Goal: Task Accomplishment & Management: Use online tool/utility

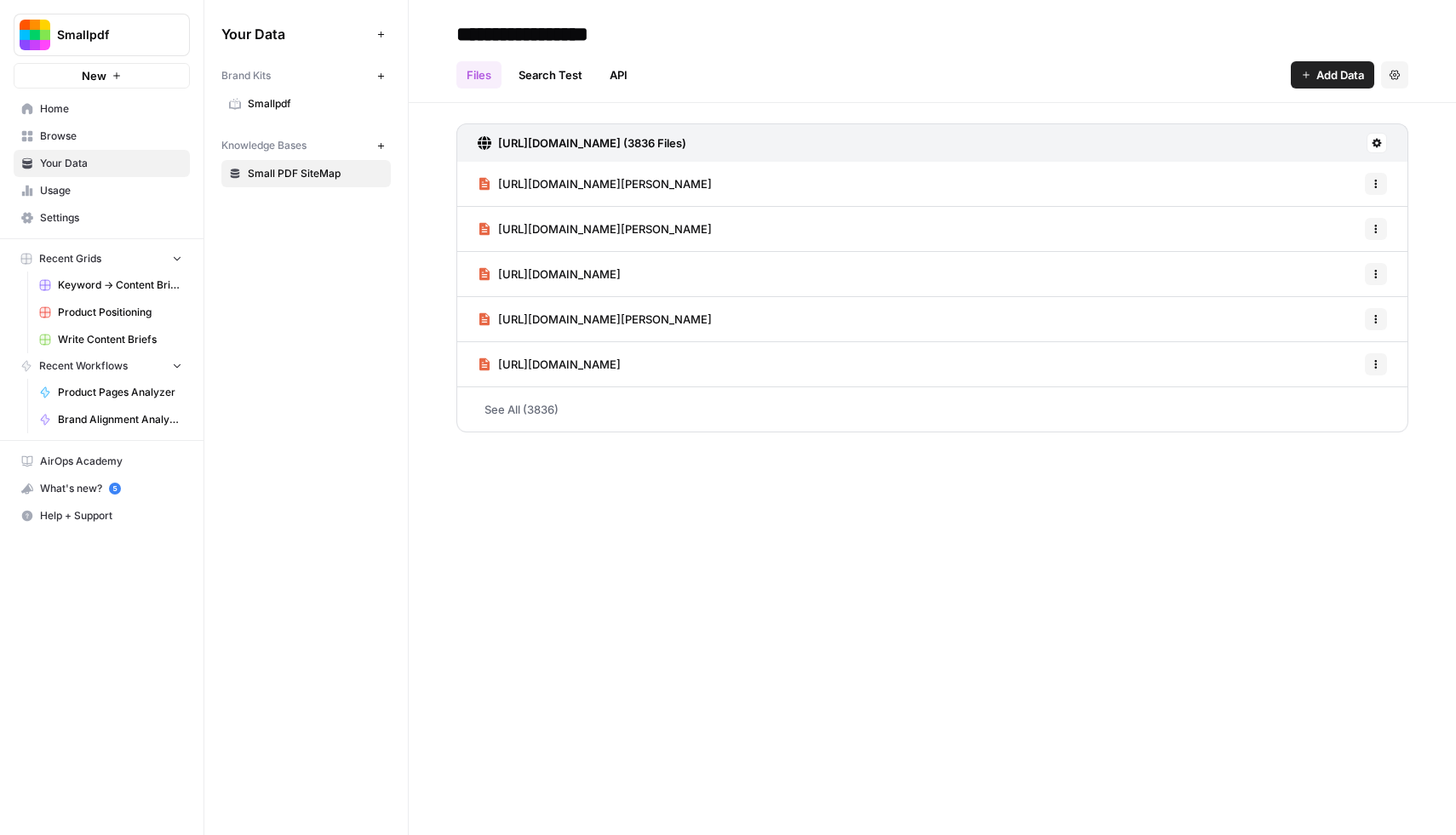
click at [292, 95] on link "Smallpdf" at bounding box center [306, 103] width 170 height 27
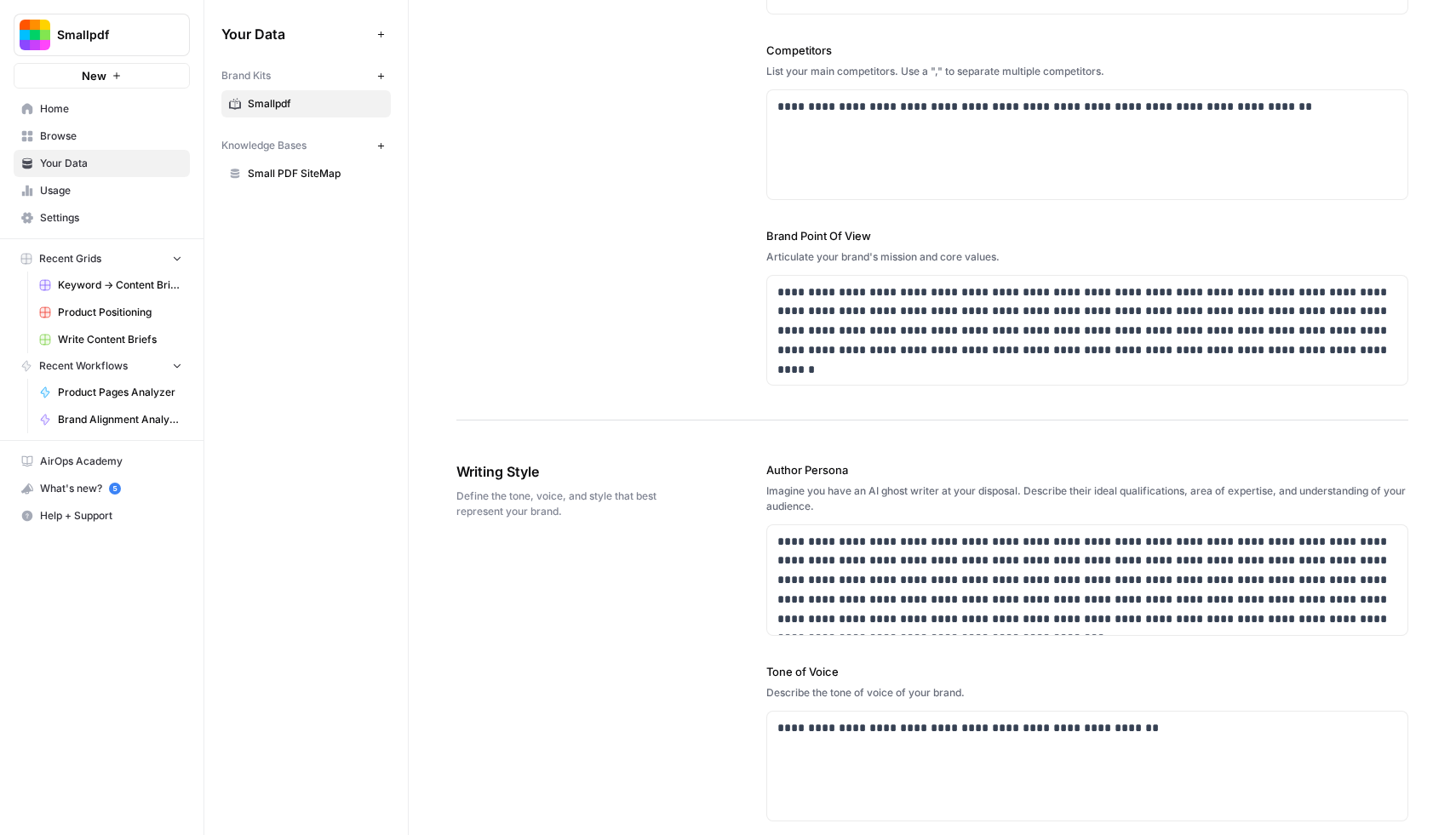
scroll to position [13, 0]
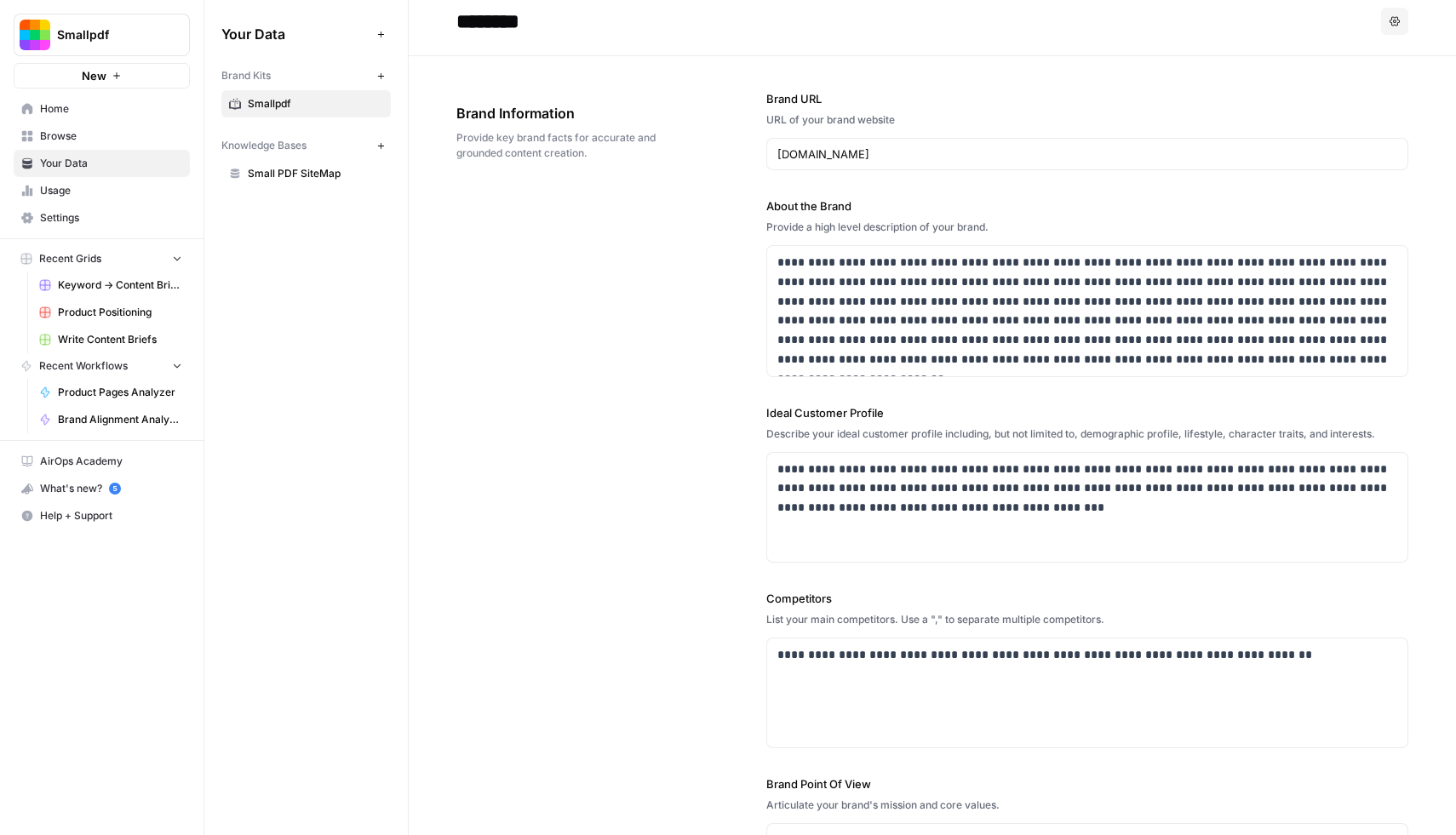
click at [88, 204] on link "Settings" at bounding box center [102, 217] width 176 height 27
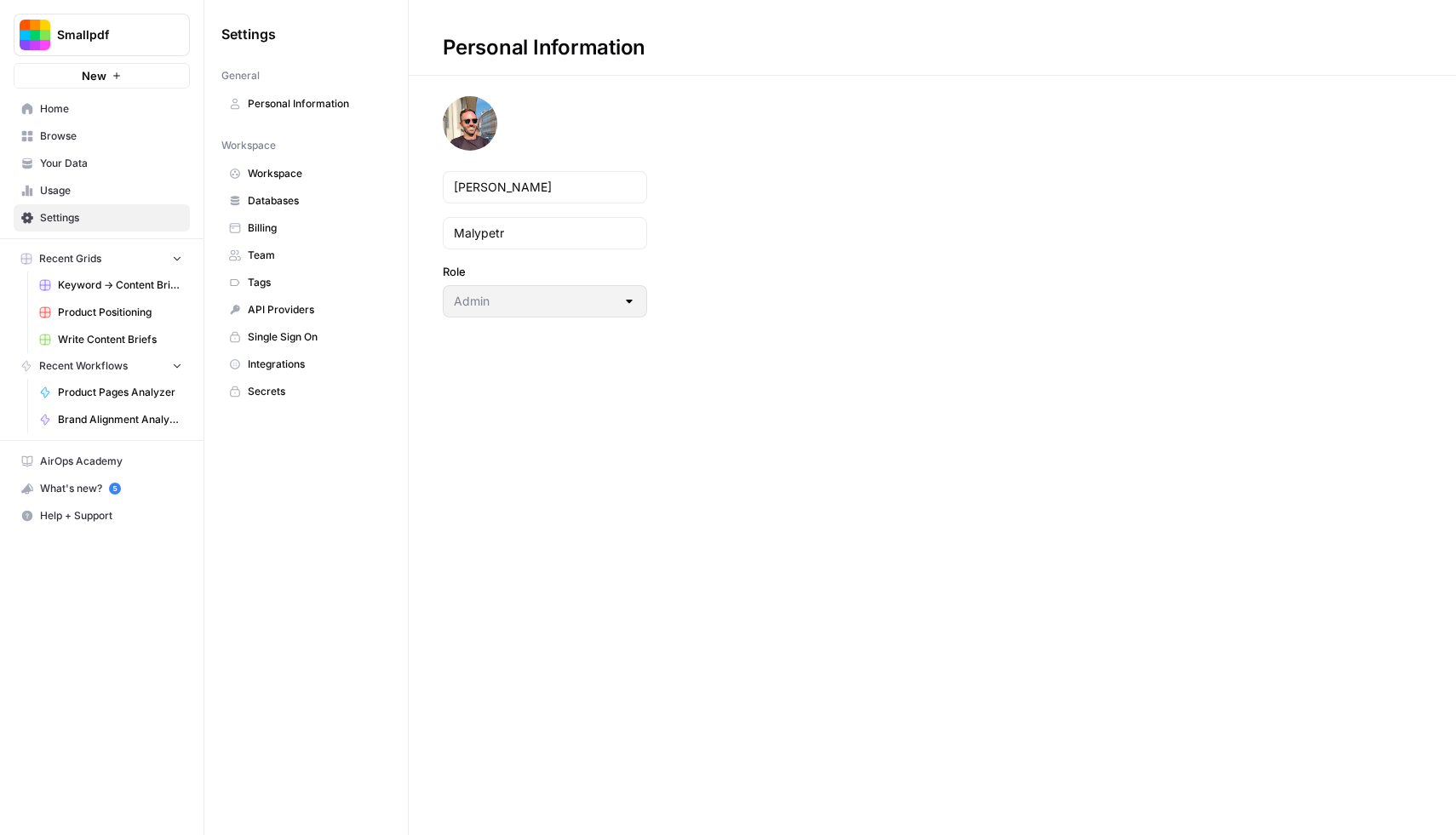
click at [296, 361] on span "Integrations" at bounding box center [316, 365] width 136 height 16
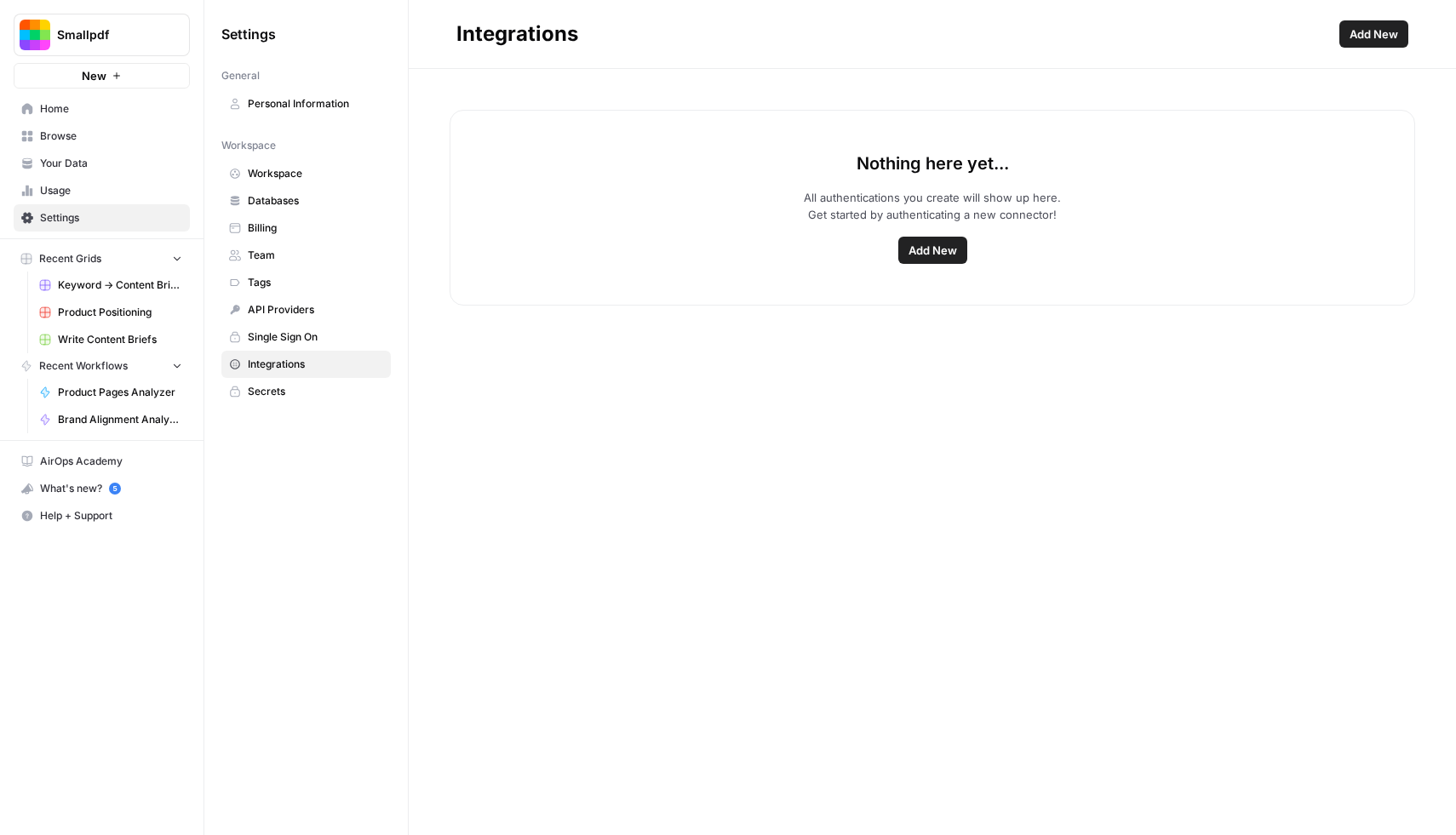
click at [965, 242] on button "Add New" at bounding box center [933, 249] width 69 height 27
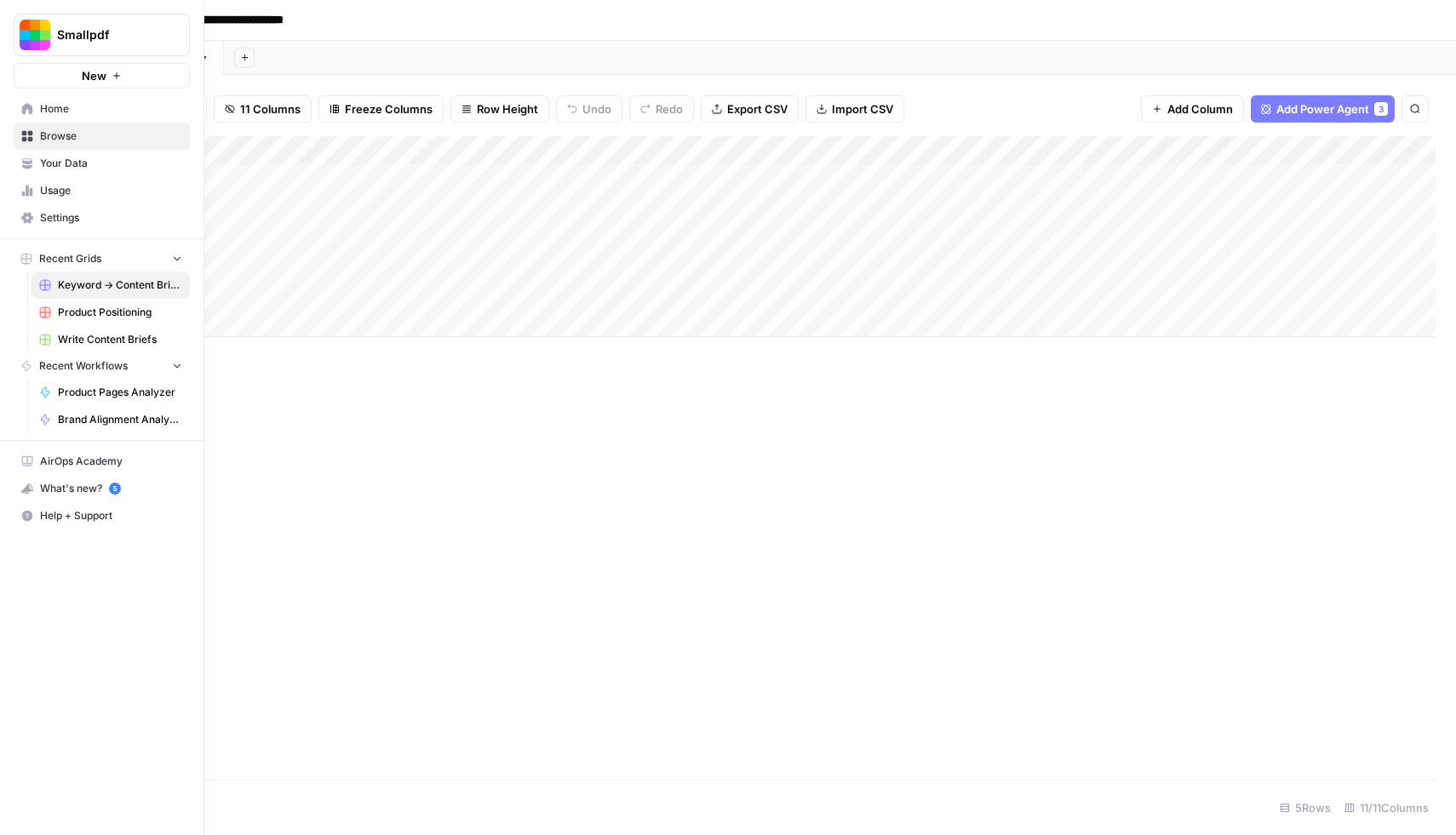
click at [49, 165] on span "Your Data" at bounding box center [111, 163] width 143 height 16
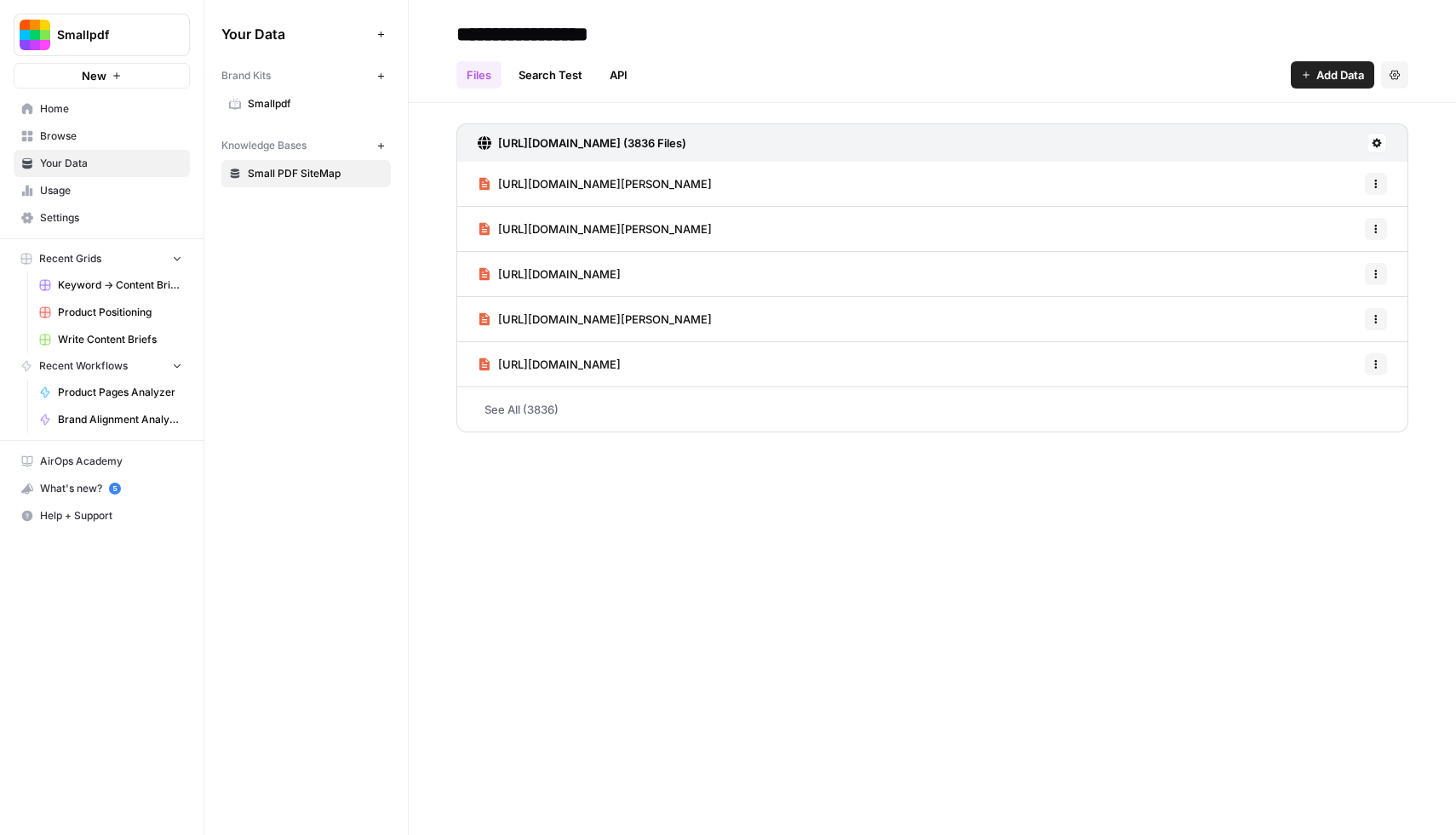
click at [535, 412] on link "See All (3836)" at bounding box center [932, 409] width 952 height 44
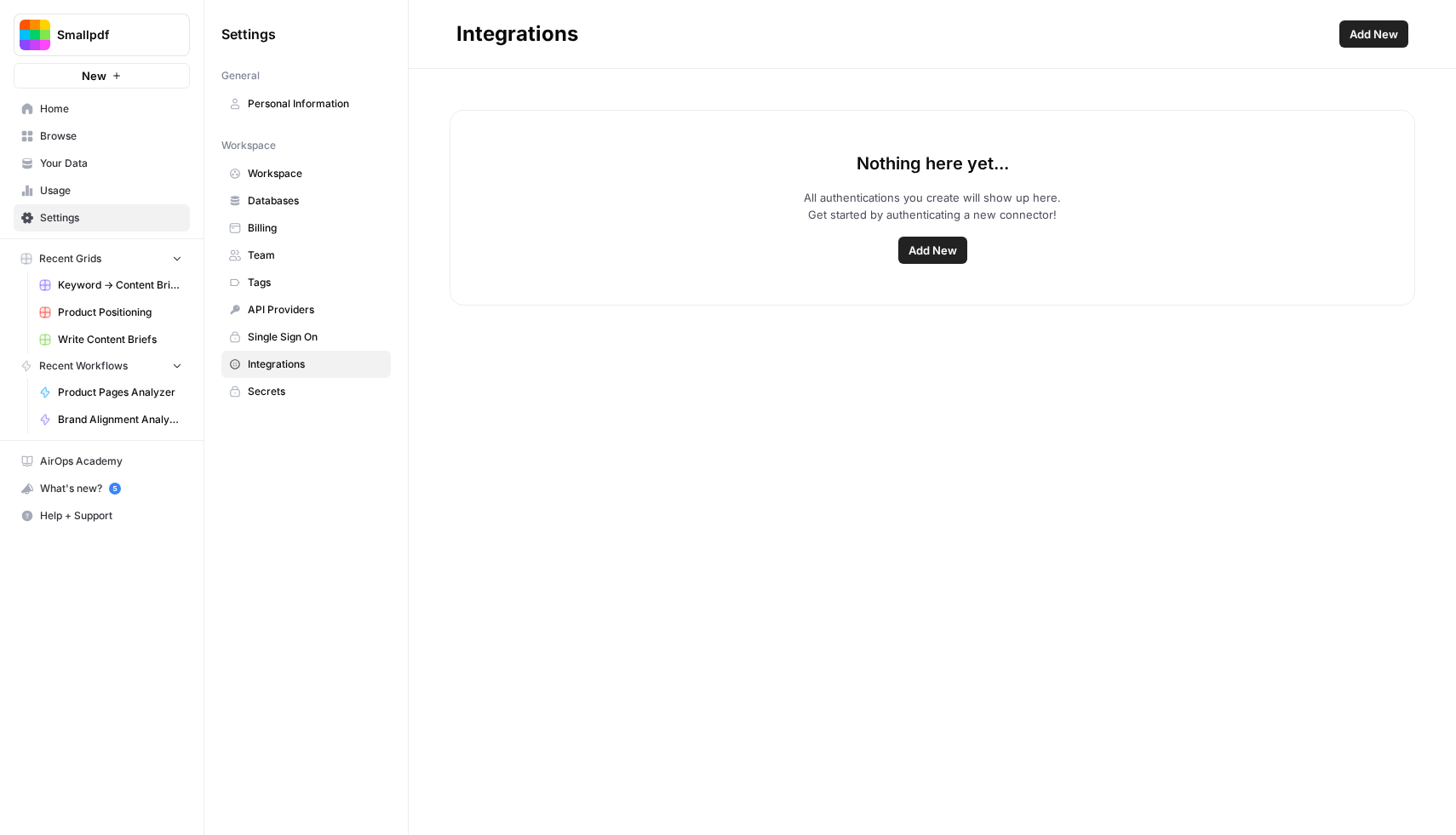
click at [609, 423] on div "Nothing here yet... All authentications you create will show up here. Get start…" at bounding box center [932, 452] width 1047 height 766
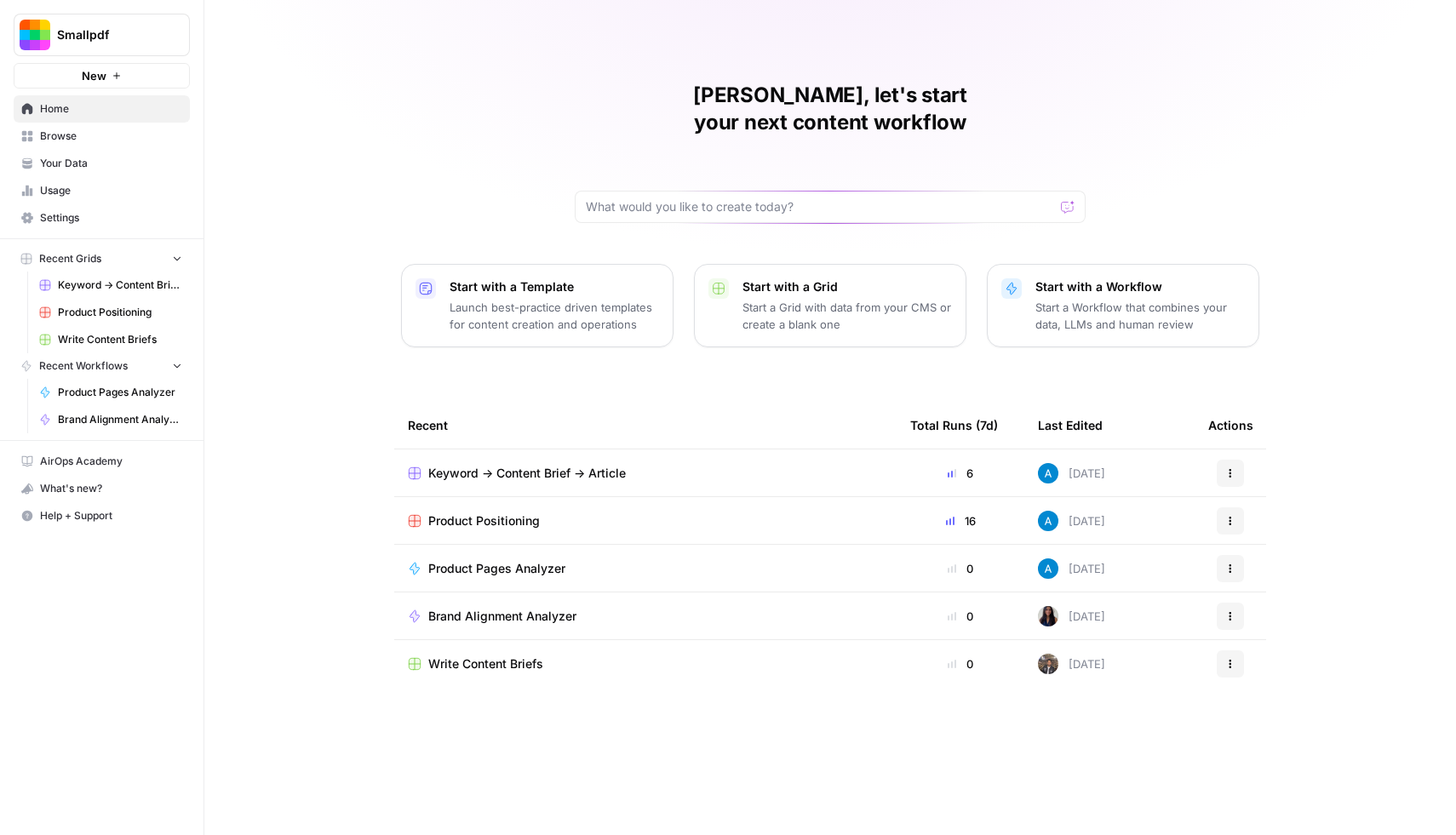
click at [546, 465] on span "Keyword -> Content Brief -> Article" at bounding box center [527, 474] width 197 height 17
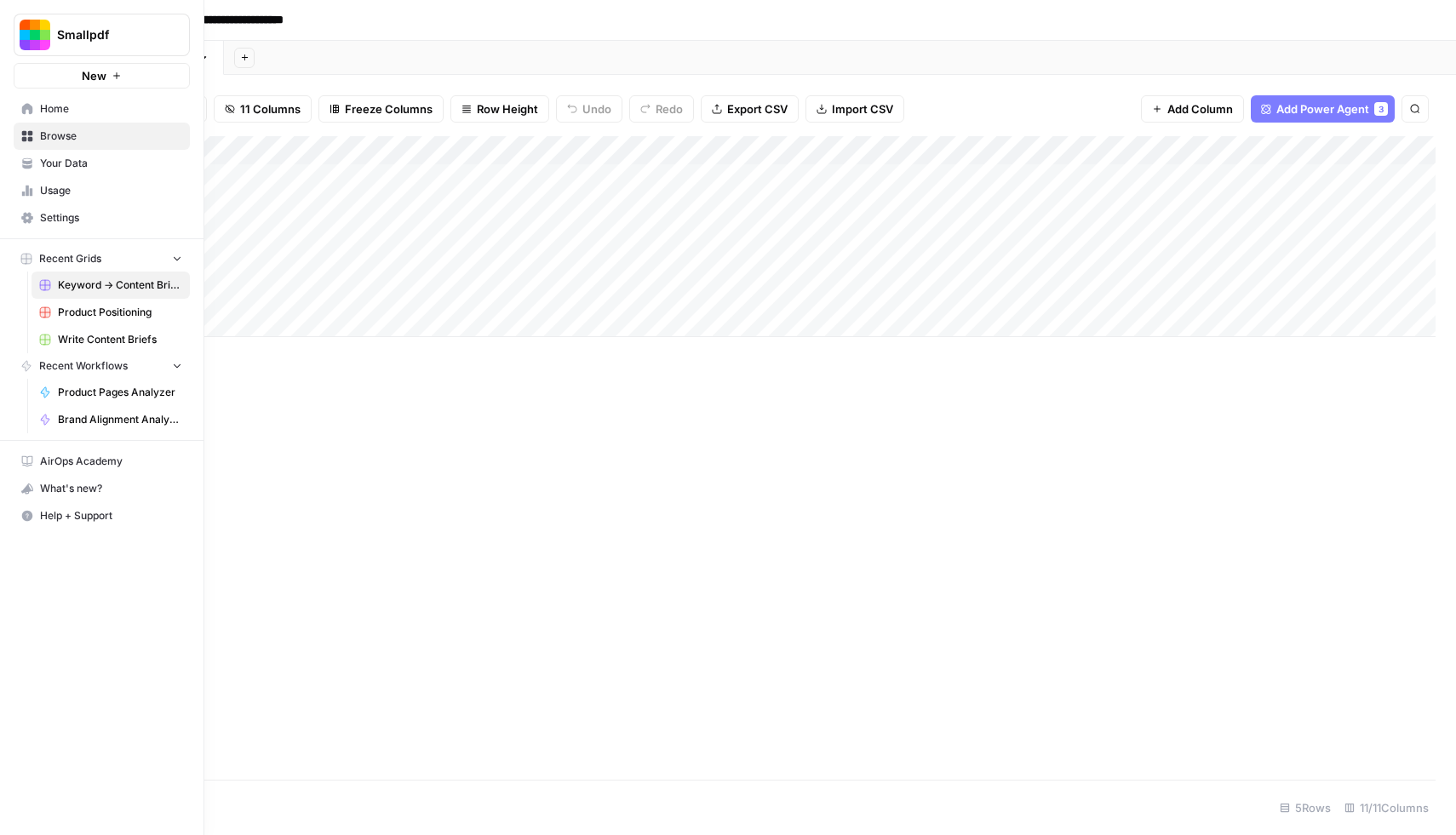
click at [157, 43] on span "Smallpdf" at bounding box center [109, 35] width 103 height 17
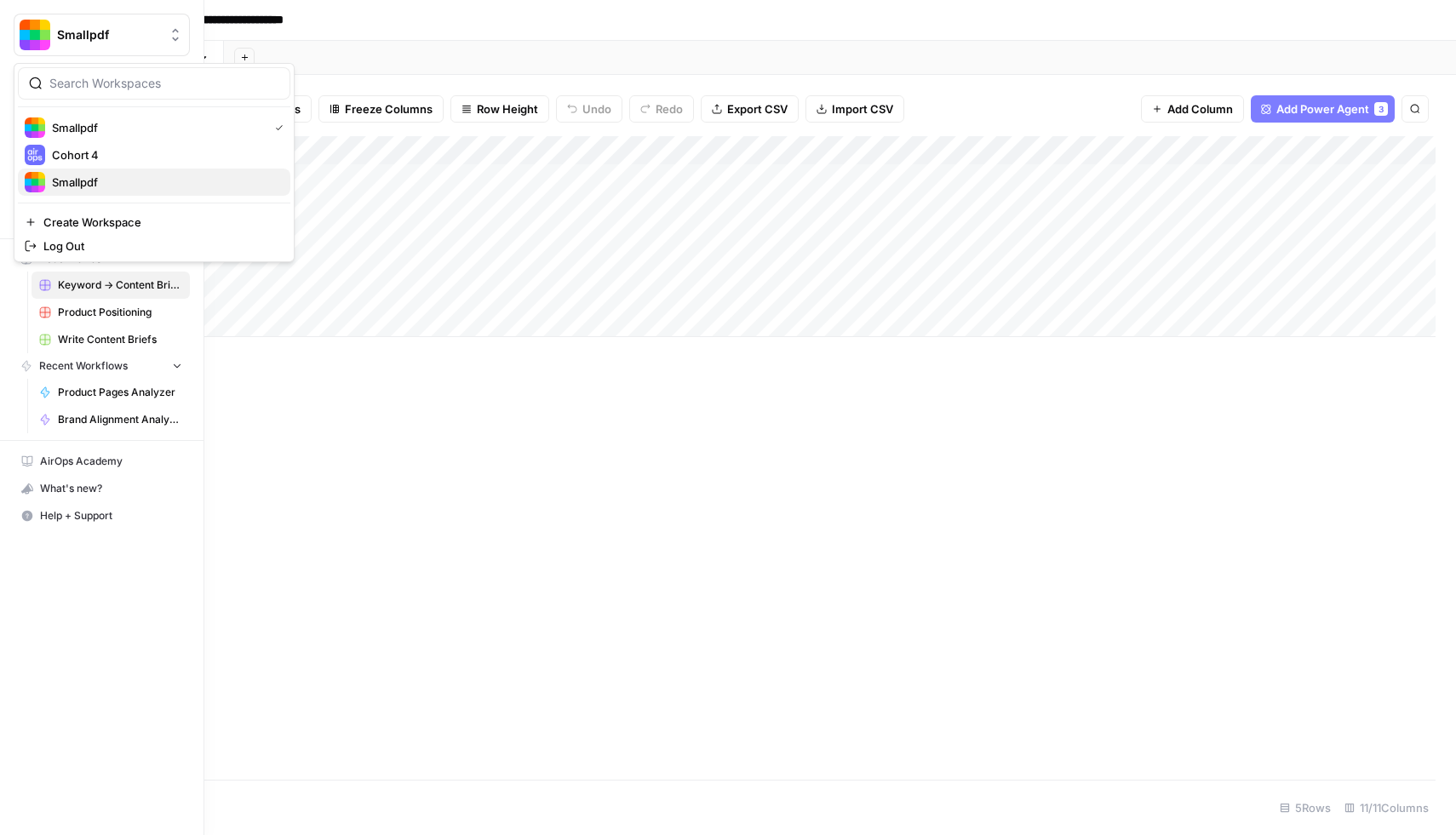
click at [96, 186] on span "Smallpdf" at bounding box center [164, 182] width 225 height 17
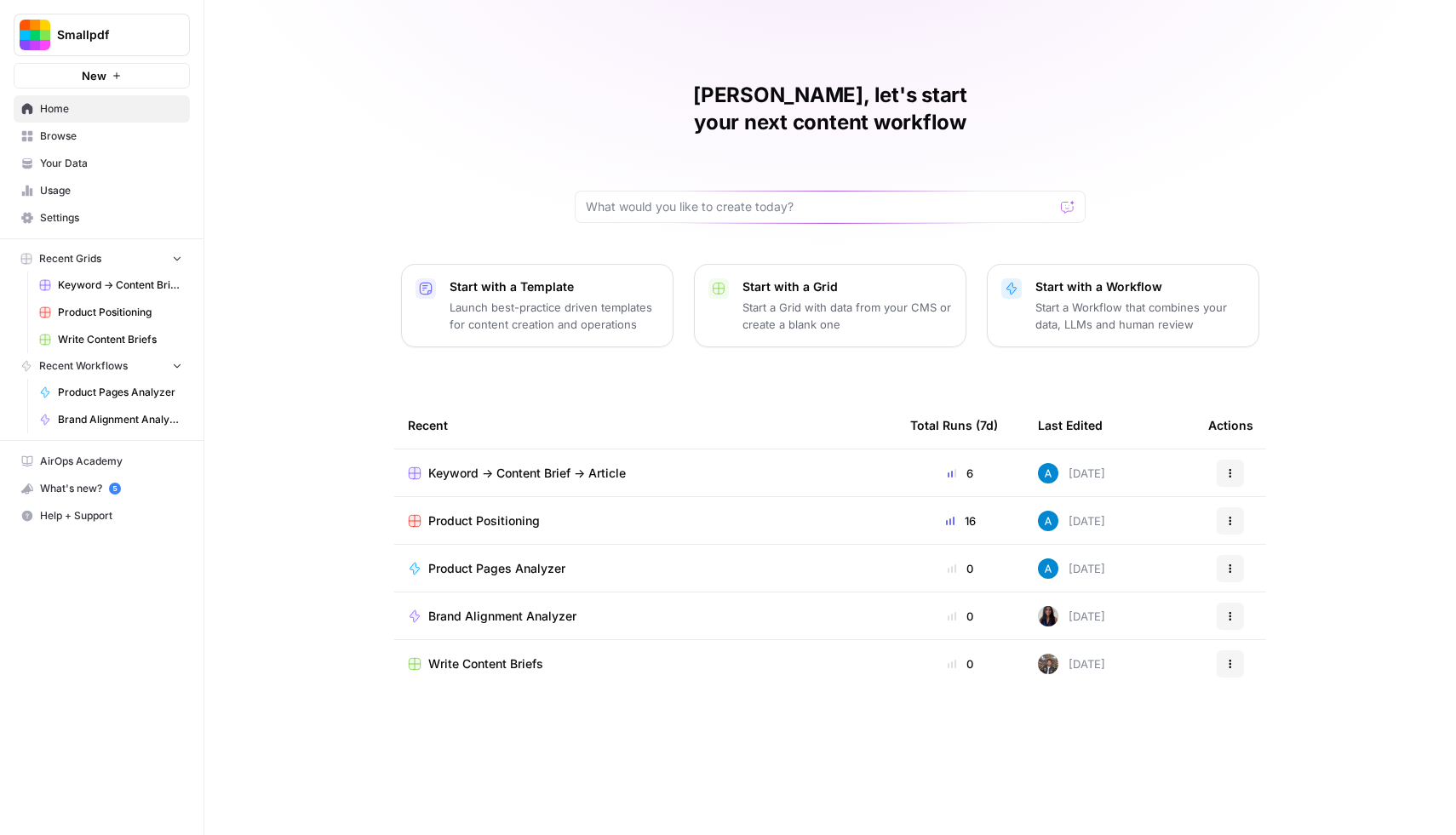
click at [583, 465] on span "Keyword -> Content Brief -> Article" at bounding box center [527, 474] width 197 height 17
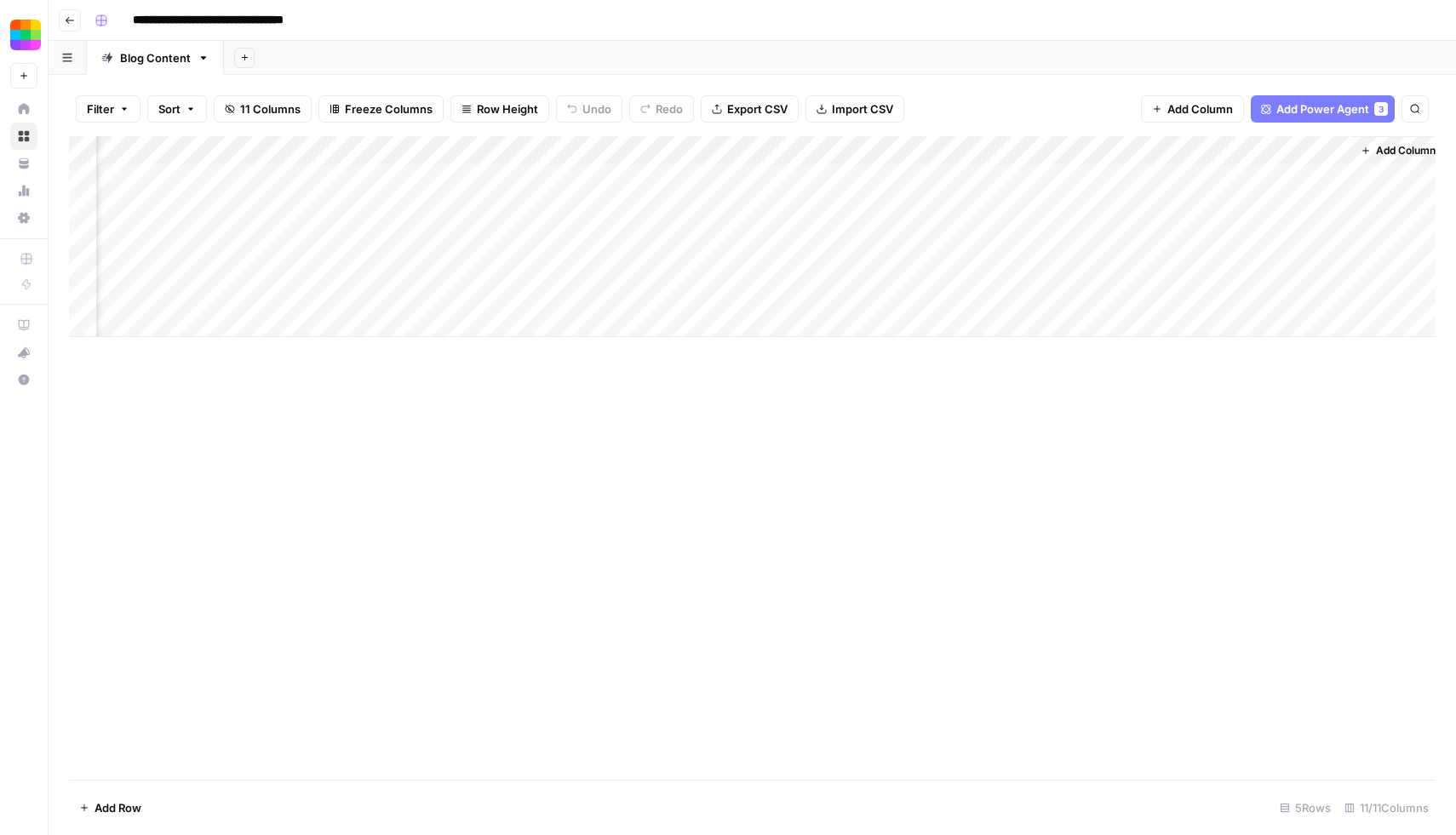
scroll to position [0, 442]
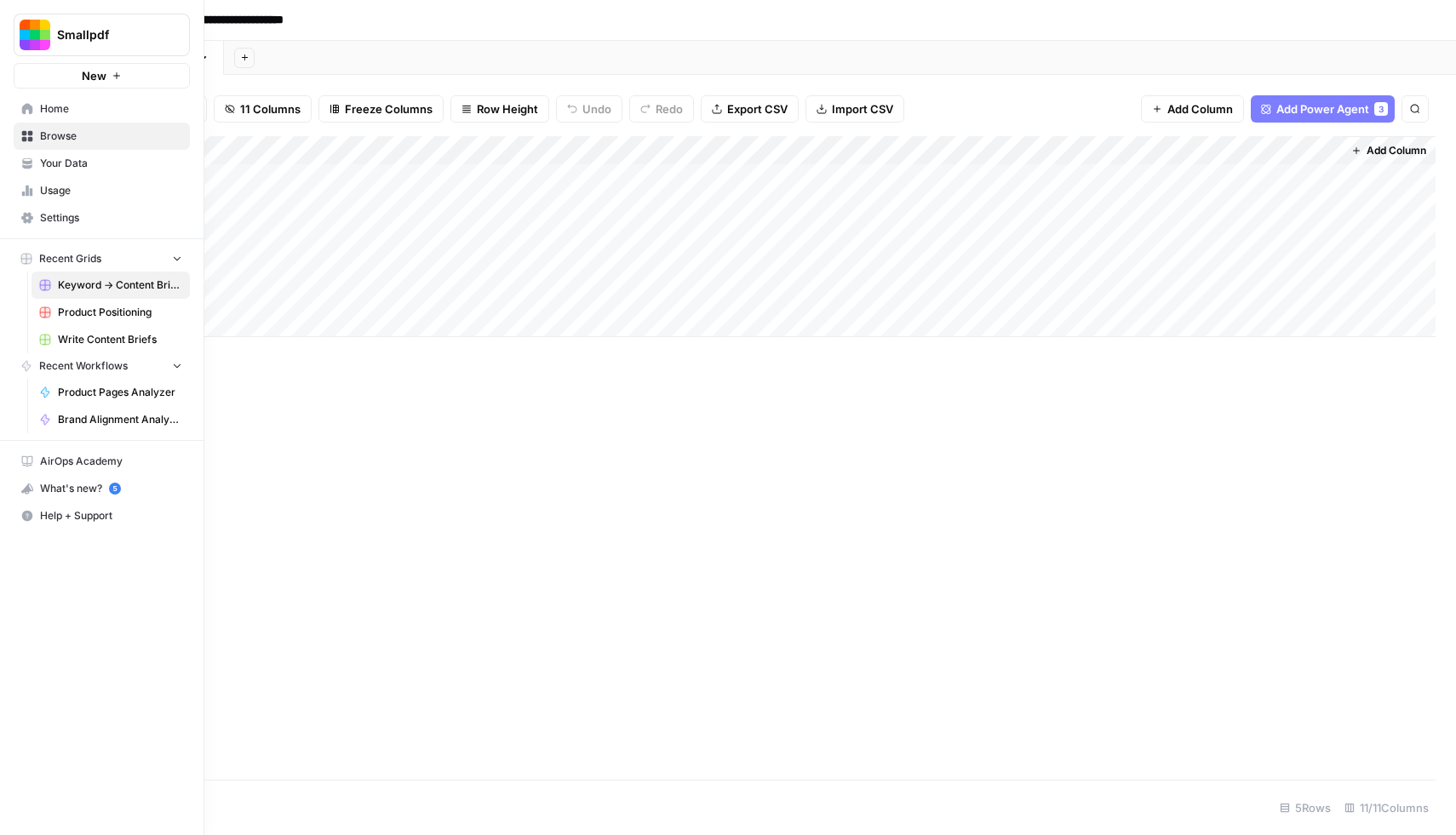
click at [63, 183] on span "Usage" at bounding box center [111, 191] width 143 height 16
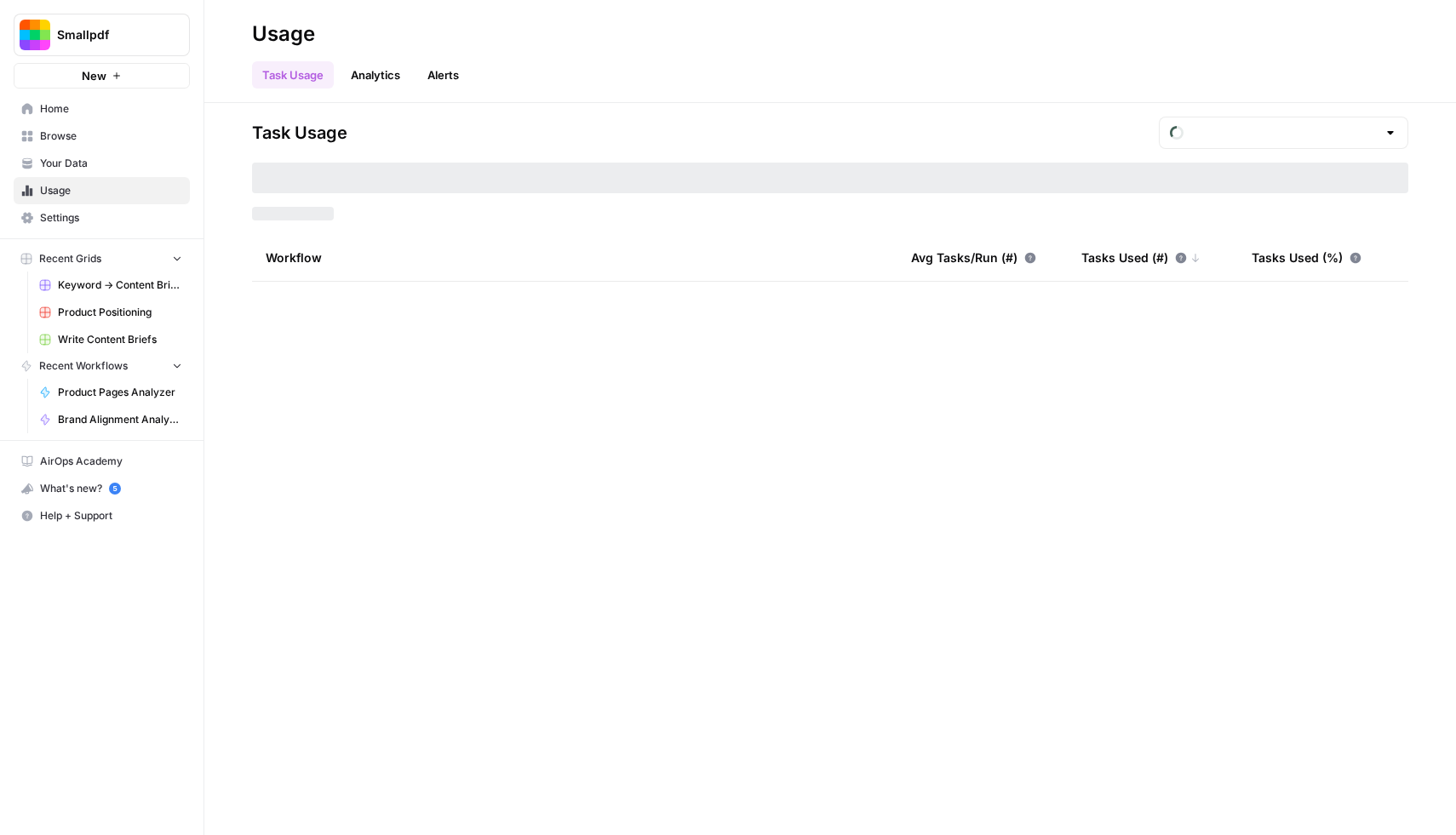
type input "August Tasks"
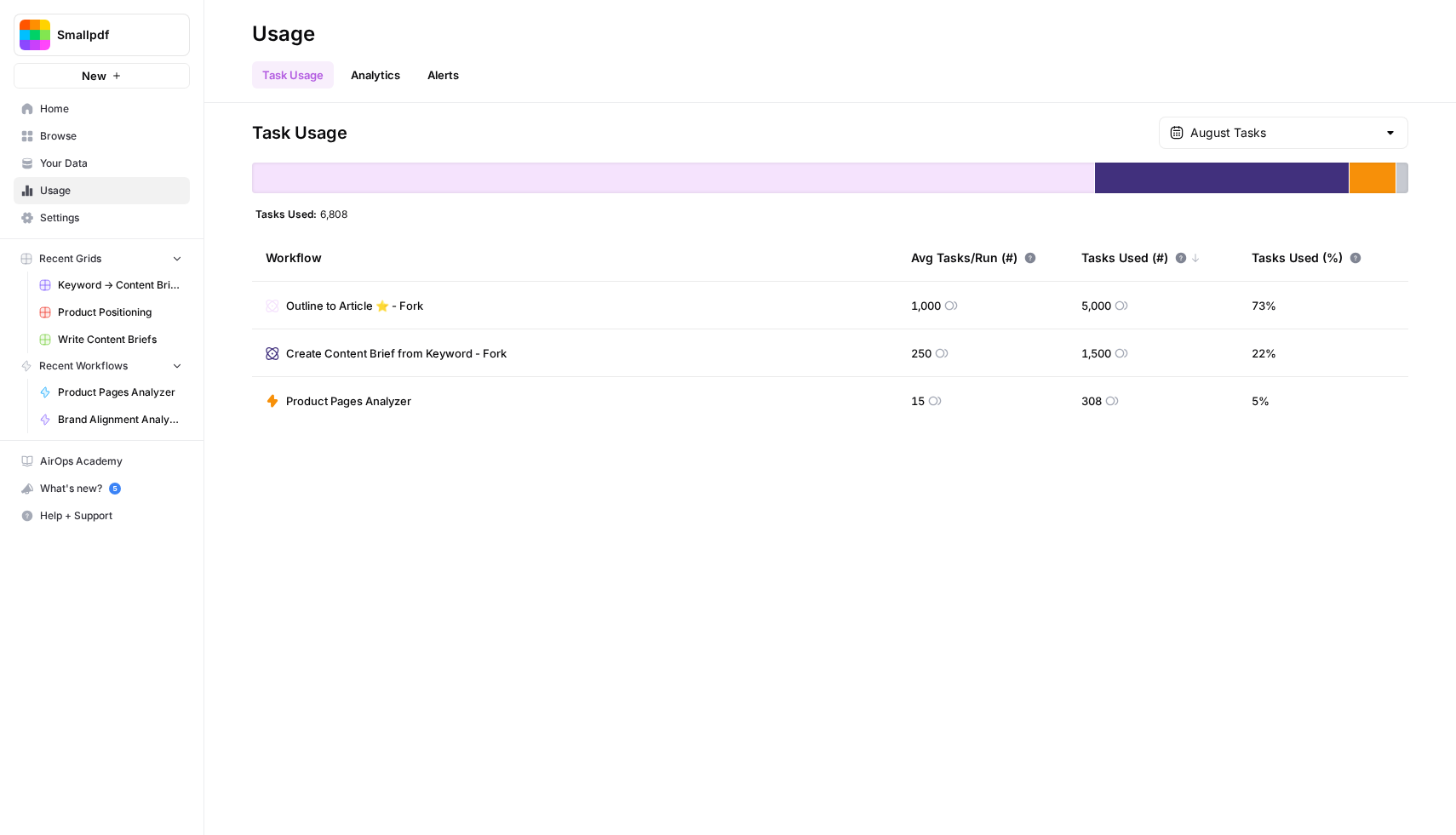
click at [376, 78] on link "Analytics" at bounding box center [376, 75] width 70 height 27
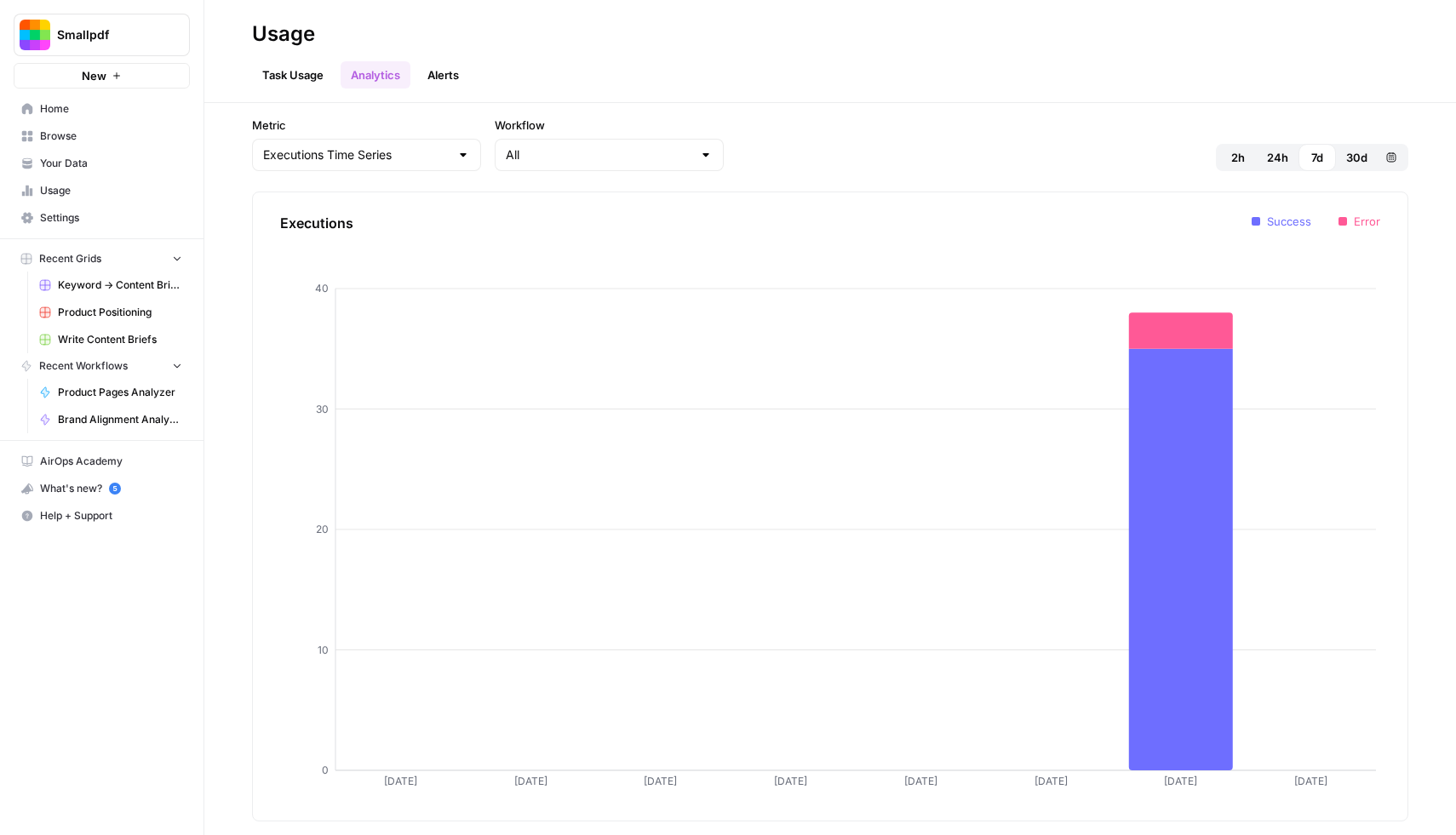
click at [291, 87] on link "Task Usage" at bounding box center [293, 75] width 82 height 27
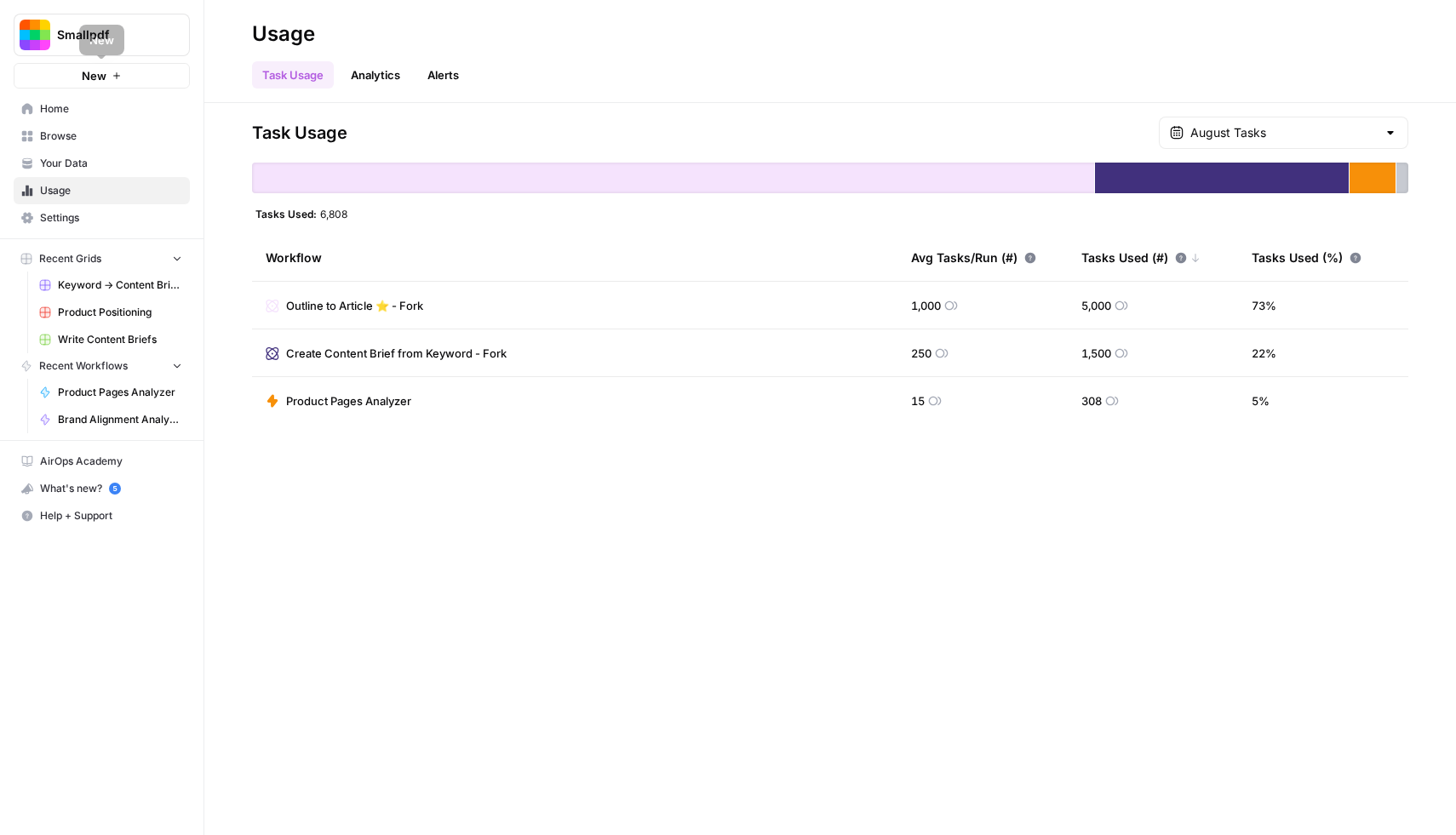
click at [64, 103] on span "Home" at bounding box center [111, 109] width 143 height 16
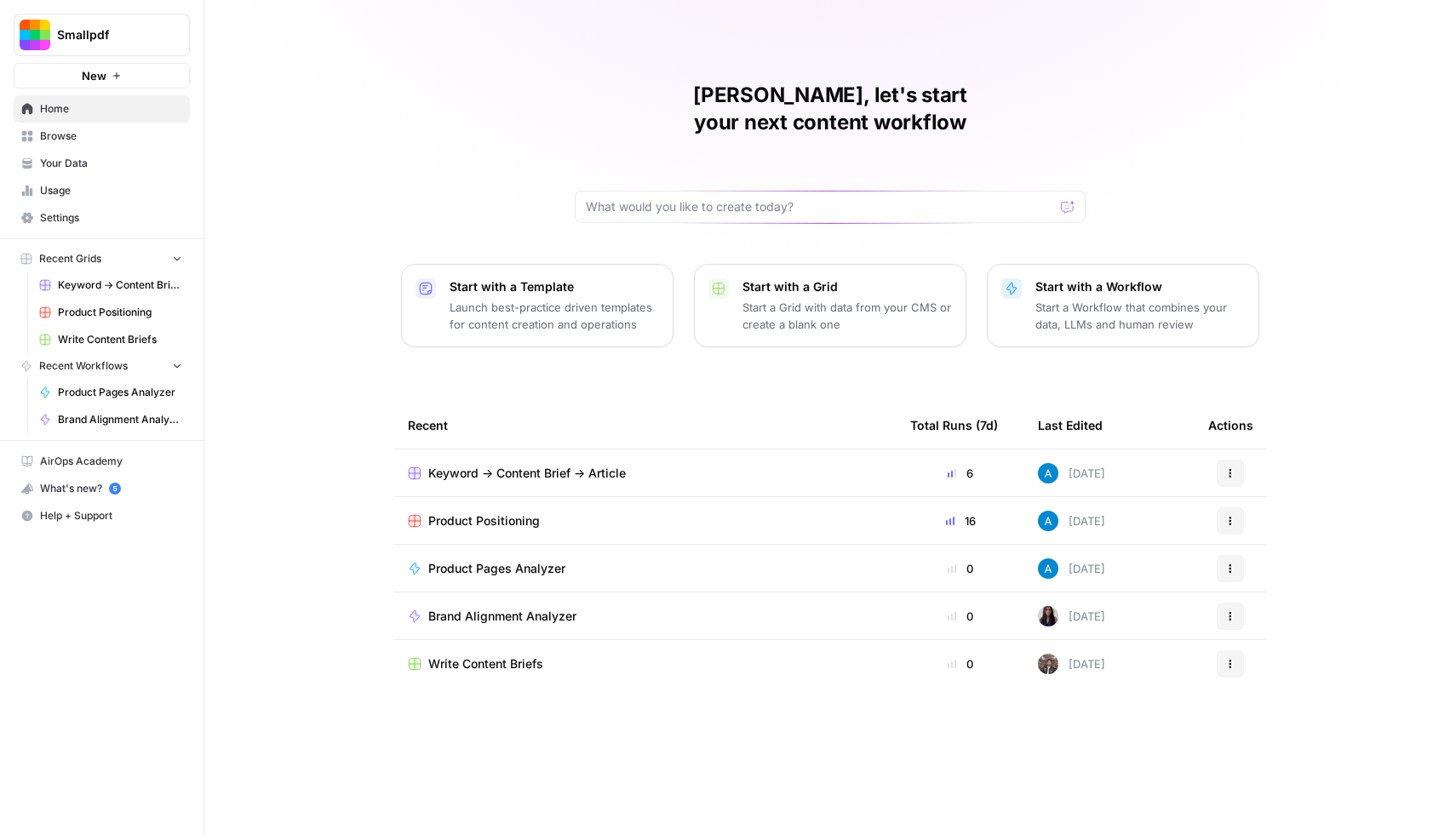
click at [580, 465] on span "Keyword -> Content Brief -> Article" at bounding box center [527, 474] width 197 height 17
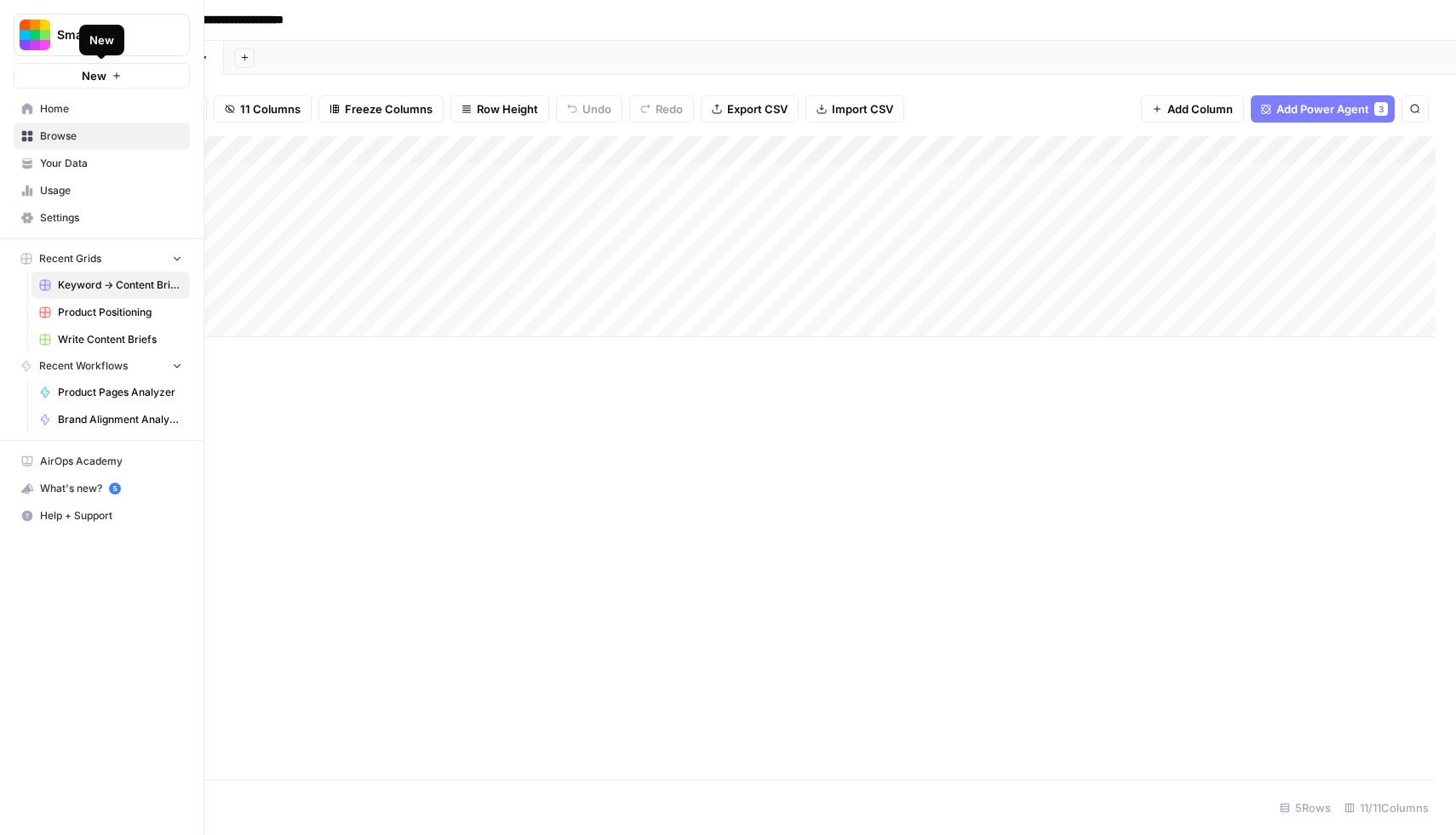
click at [108, 56] on div "Smallpdf New" at bounding box center [102, 44] width 203 height 89
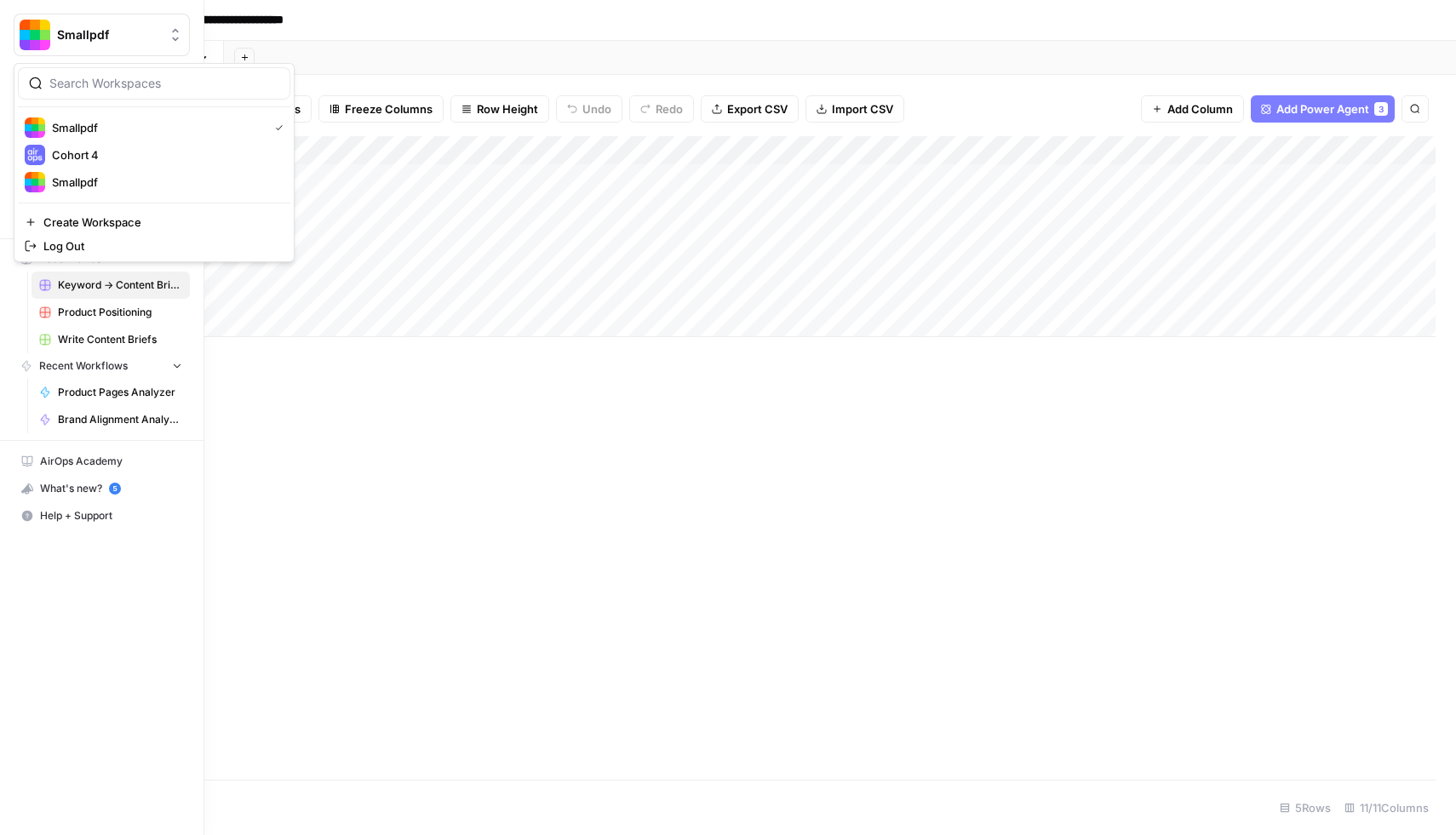
click at [137, 44] on button "Smallpdf" at bounding box center [102, 35] width 176 height 43
click at [99, 188] on span "Smallpdf" at bounding box center [164, 182] width 225 height 17
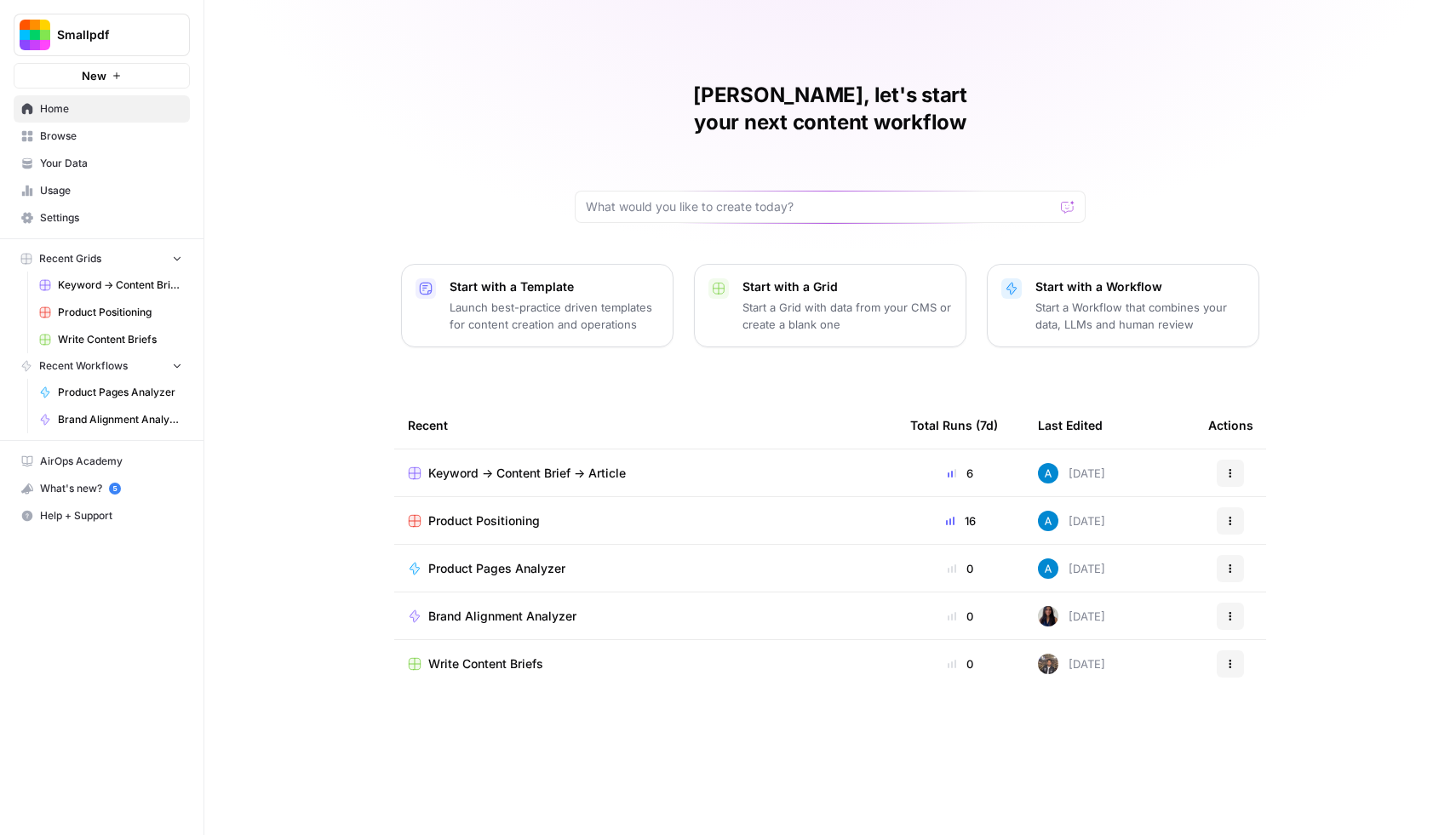
click at [587, 465] on span "Keyword -> Content Brief -> Article" at bounding box center [527, 474] width 197 height 17
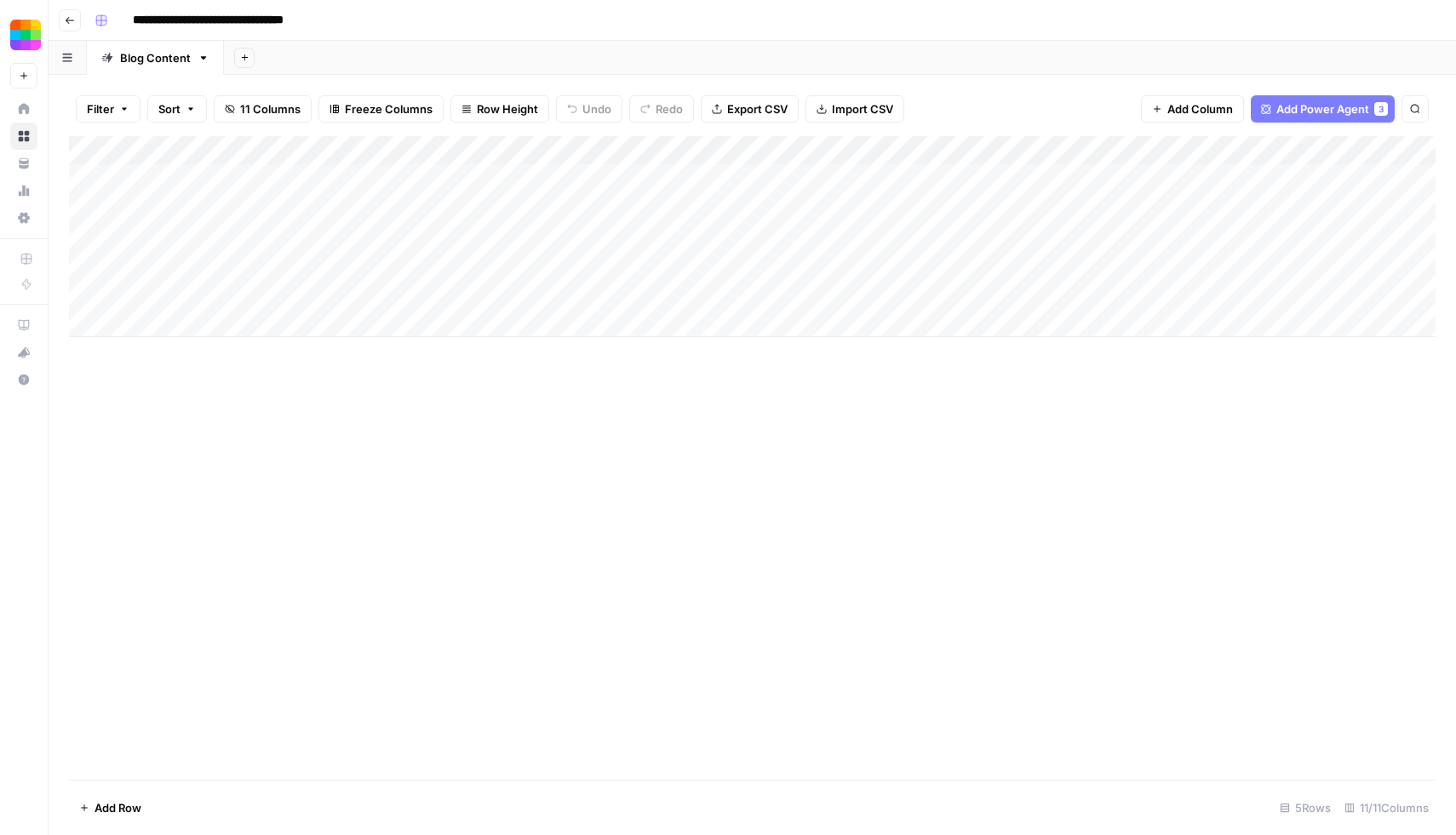
scroll to position [0, 442]
click at [1380, 154] on span "Add Column" at bounding box center [1396, 151] width 60 height 16
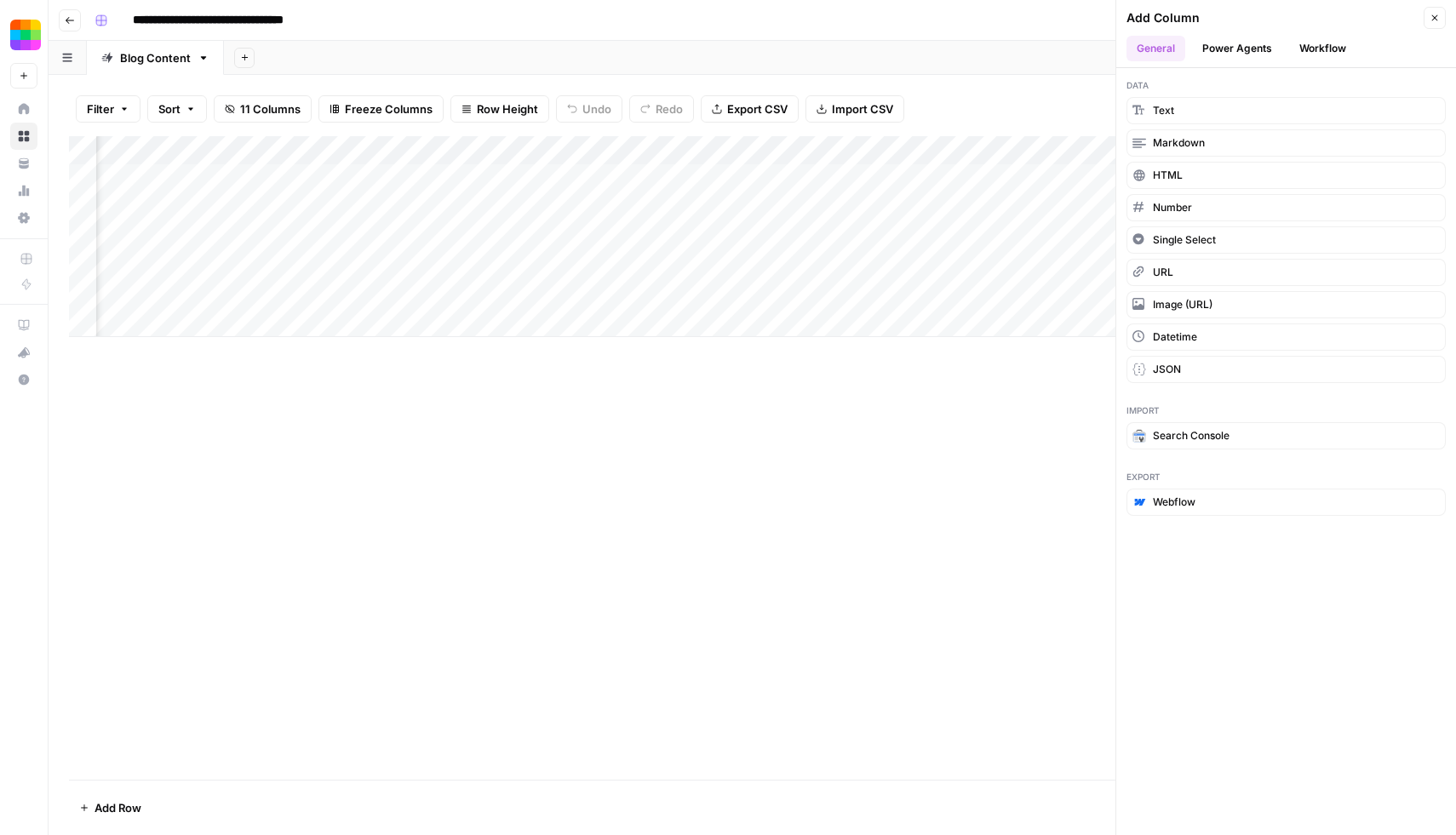
click at [1439, 18] on icon "button" at bounding box center [1435, 18] width 10 height 10
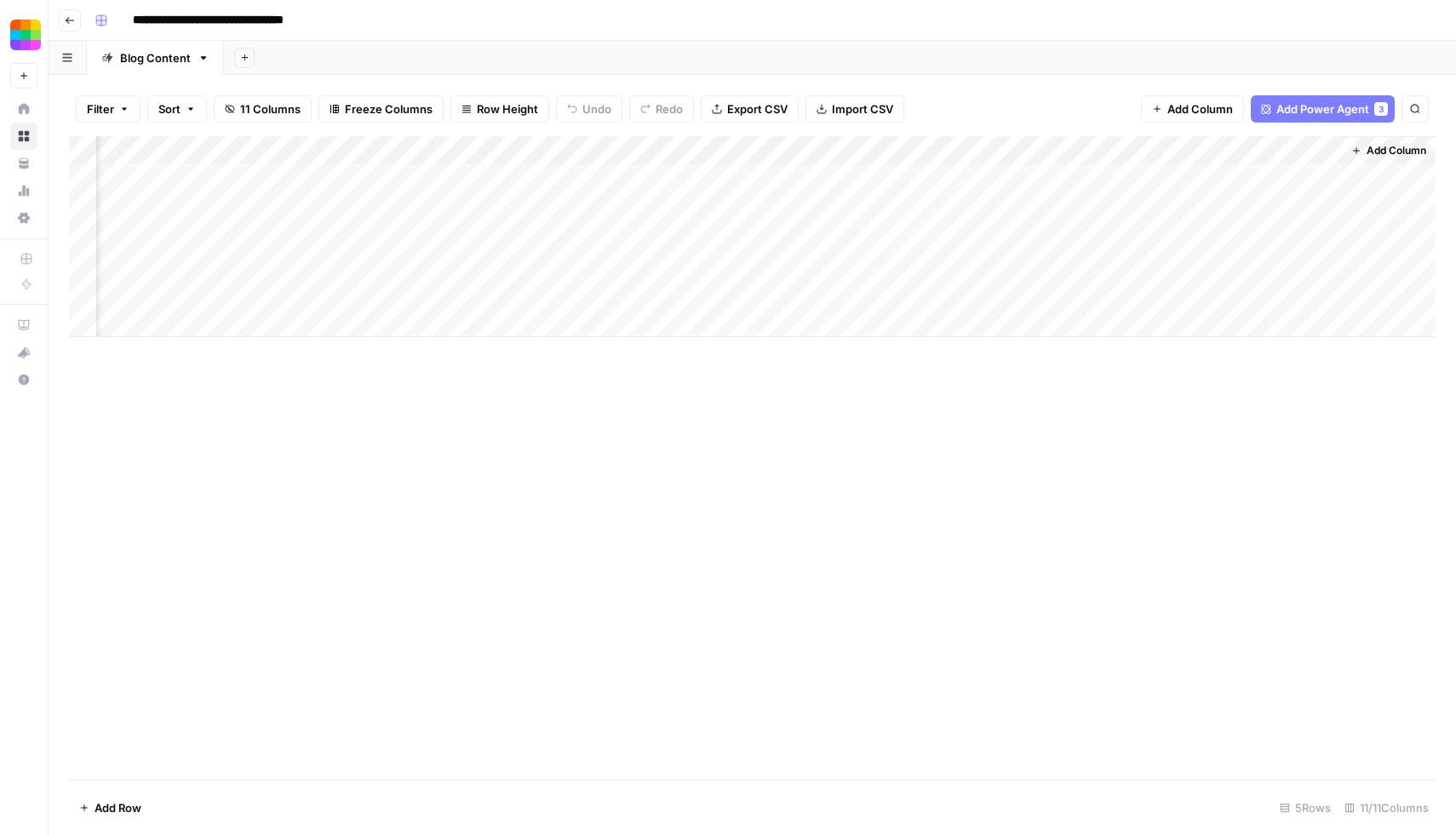
click at [1386, 143] on span "Add Column" at bounding box center [1396, 151] width 60 height 16
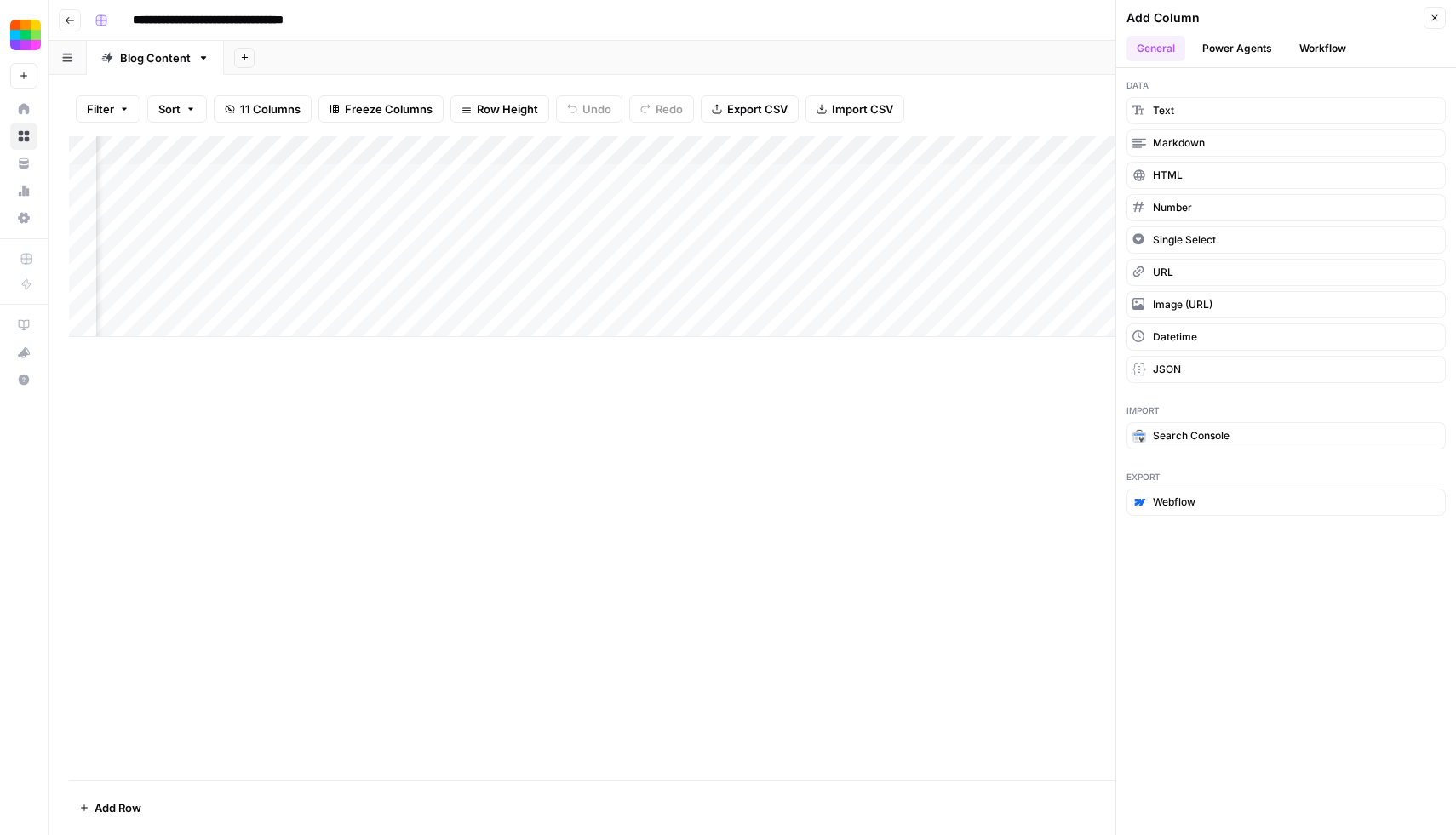
click at [991, 467] on div "Add Column" at bounding box center [752, 458] width 1366 height 644
click at [1439, 19] on icon "button" at bounding box center [1435, 18] width 10 height 10
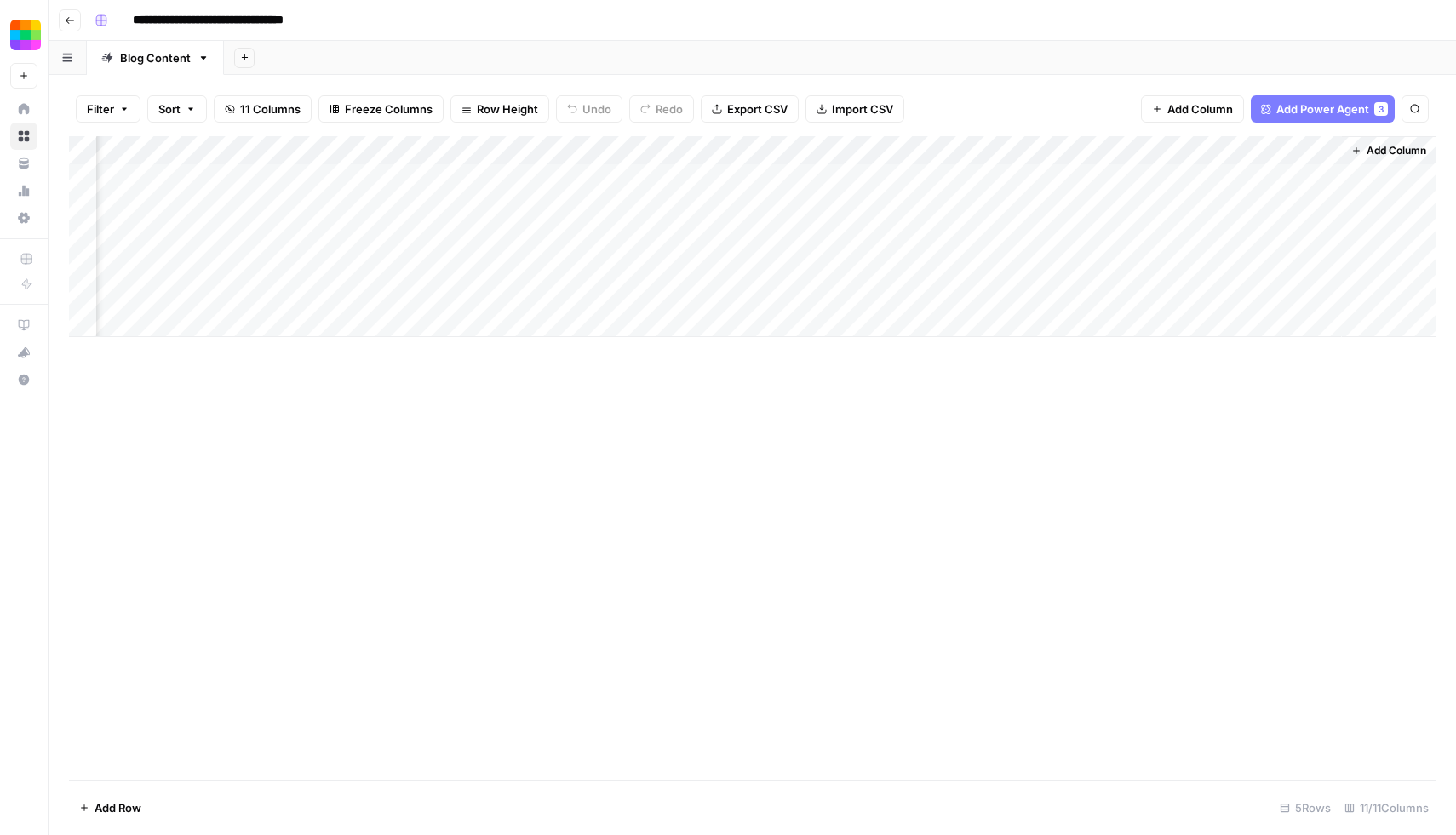
click at [1197, 404] on div "Add Column" at bounding box center [752, 458] width 1366 height 644
click at [1374, 151] on span "Add Column" at bounding box center [1396, 151] width 60 height 16
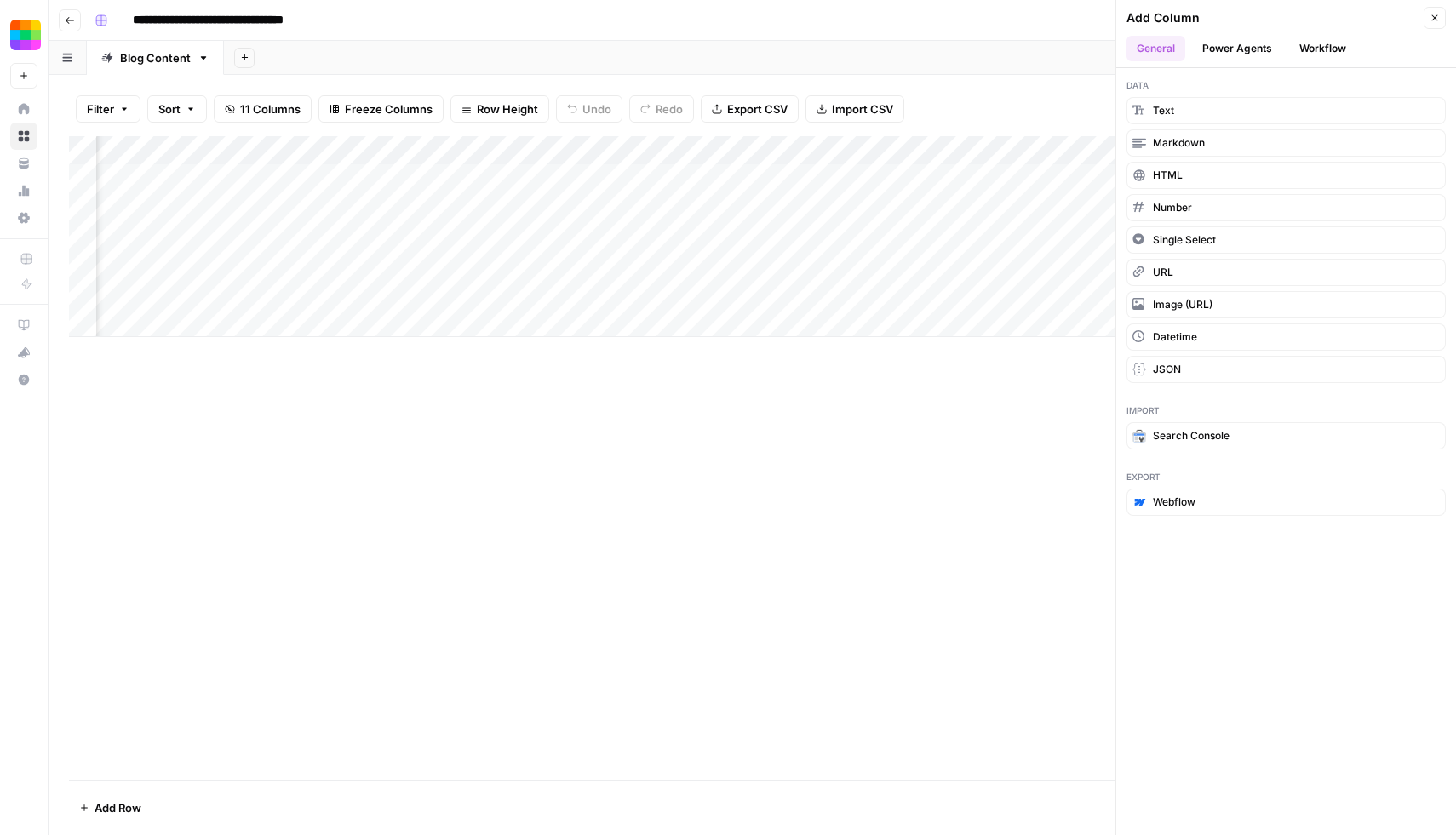
click at [961, 471] on div "Add Column" at bounding box center [752, 458] width 1366 height 644
click at [957, 434] on div "Add Column" at bounding box center [752, 458] width 1366 height 644
click at [1037, 415] on div "Add Column" at bounding box center [752, 458] width 1366 height 644
click at [1441, 21] on button "Close" at bounding box center [1434, 17] width 22 height 22
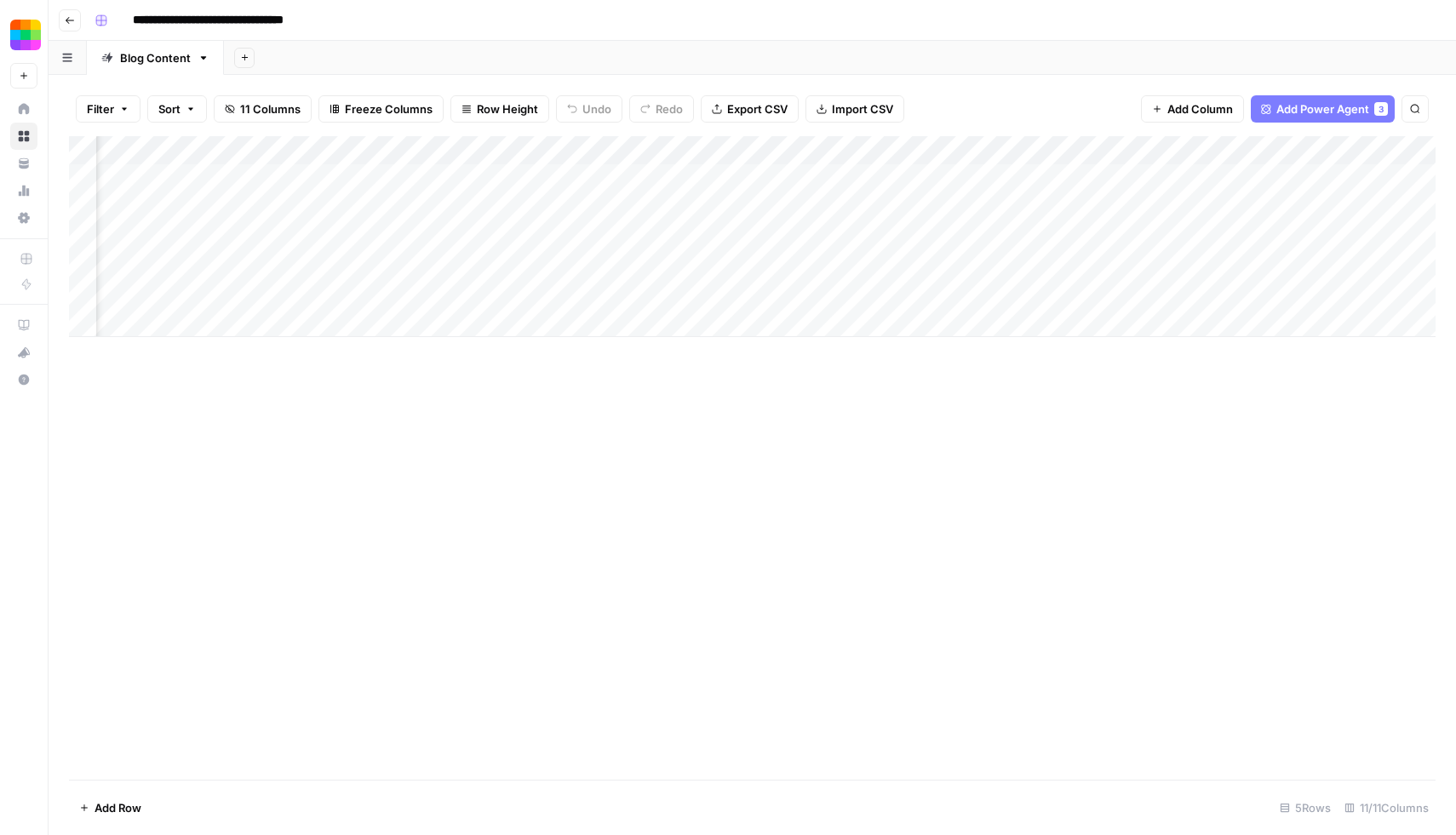
scroll to position [0, 191]
click at [1195, 239] on div "Add Column" at bounding box center [752, 236] width 1366 height 201
click at [1244, 233] on div "Add Column" at bounding box center [752, 236] width 1366 height 201
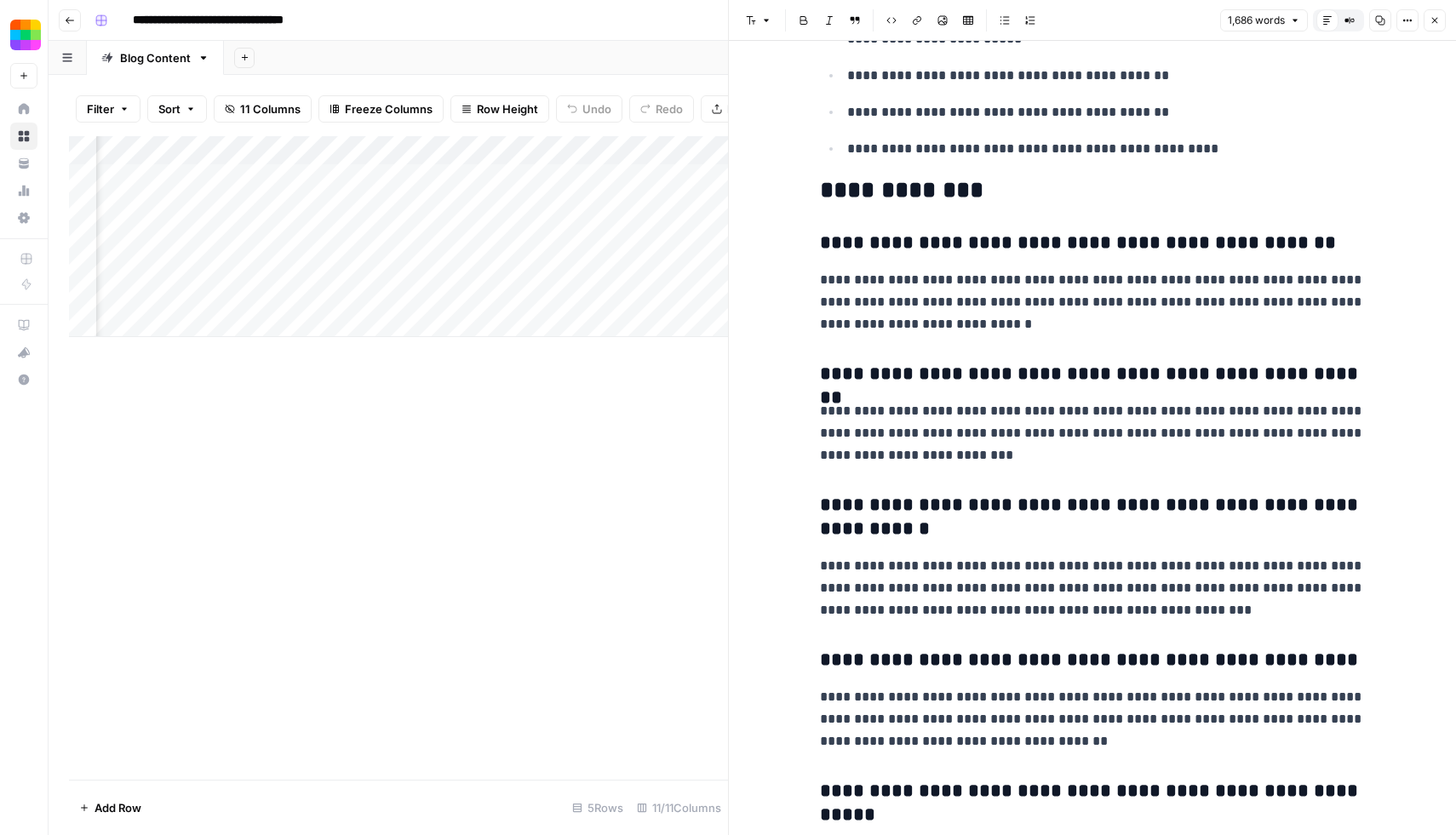
scroll to position [6044, 0]
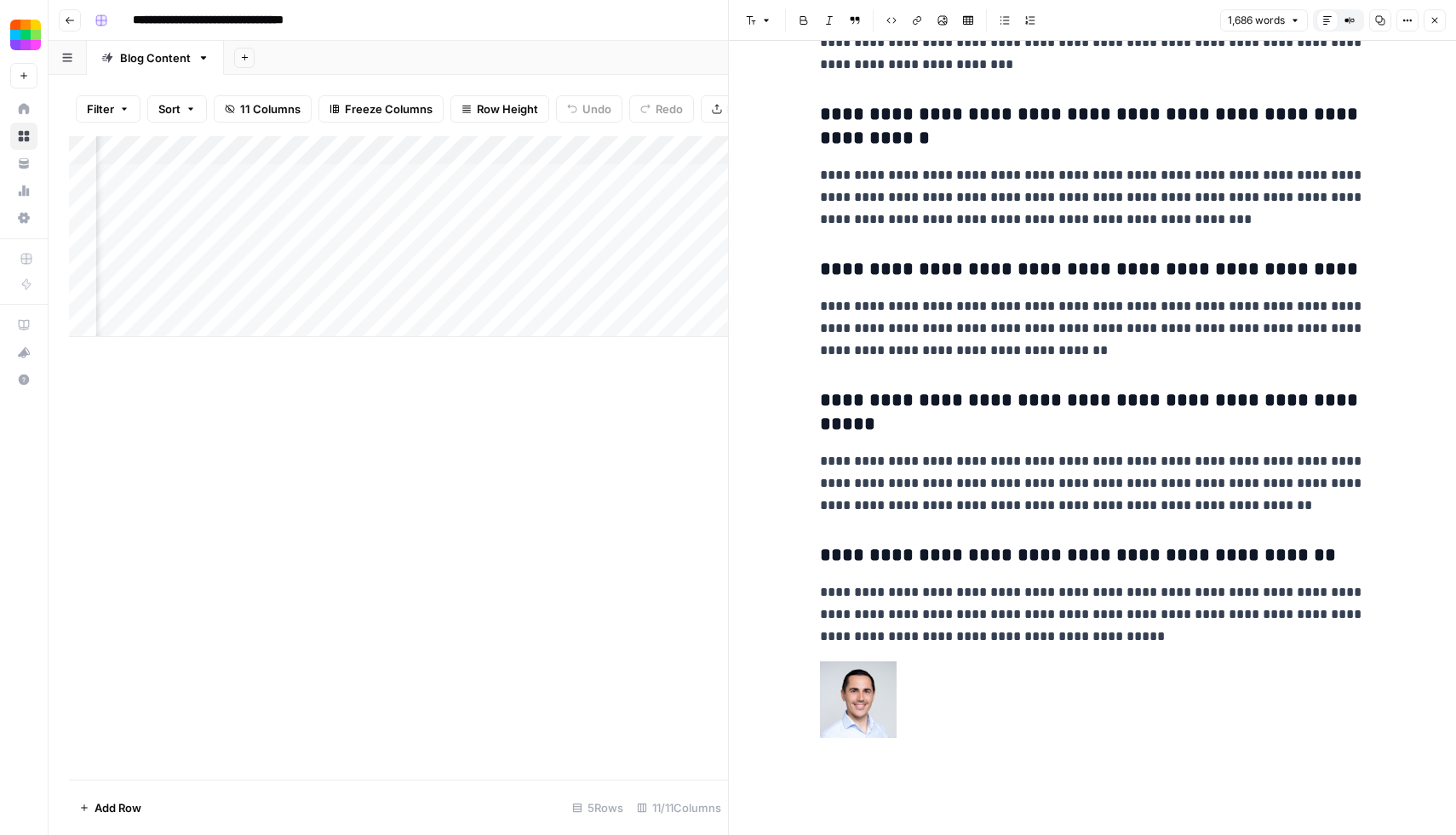
click at [1442, 25] on button "Close" at bounding box center [1434, 20] width 22 height 22
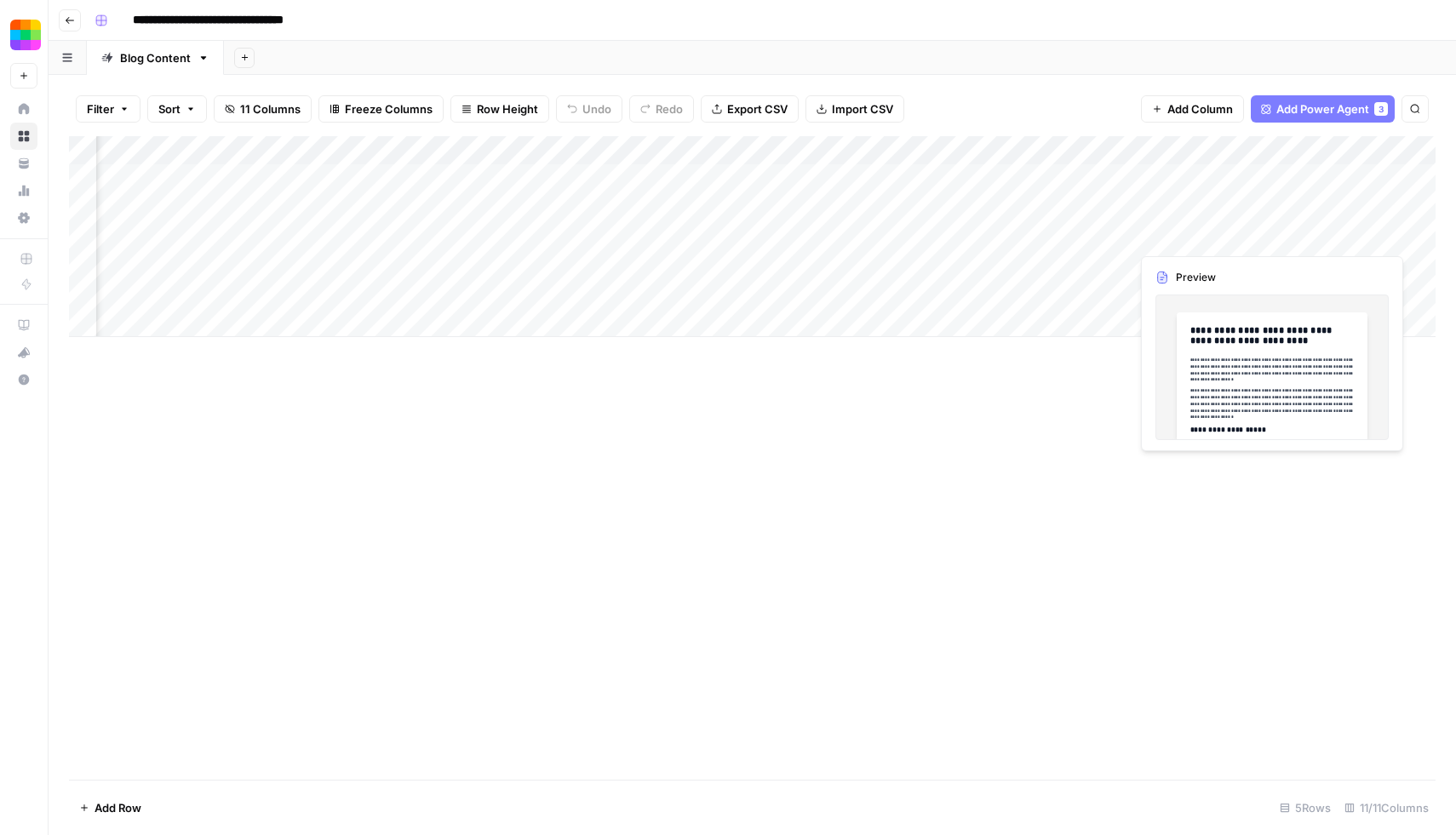
scroll to position [0, 442]
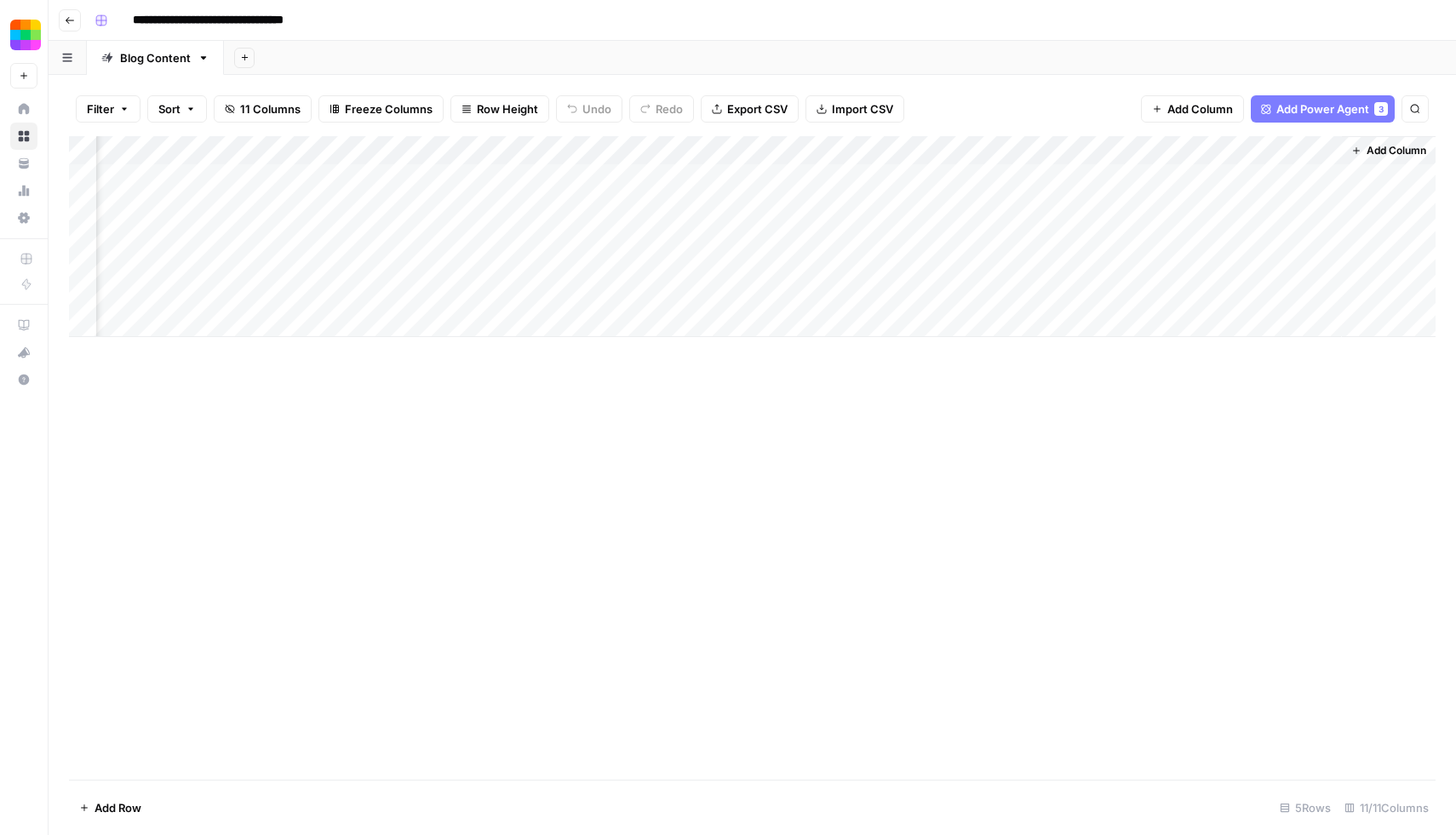
click at [943, 235] on div "Add Column" at bounding box center [752, 236] width 1366 height 201
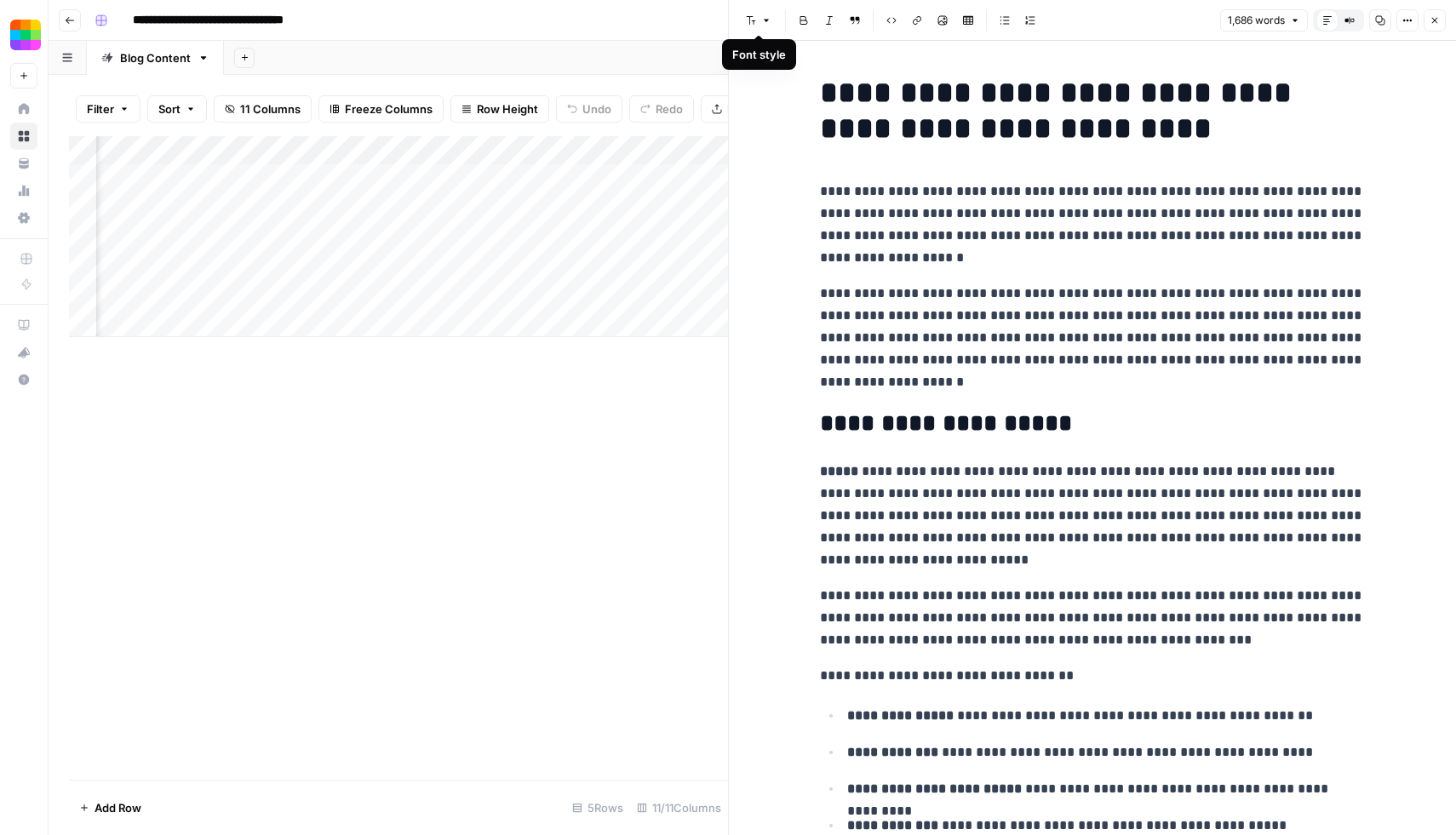
click at [673, 404] on div "Add Column" at bounding box center [398, 458] width 659 height 644
click at [1439, 24] on icon "button" at bounding box center [1435, 21] width 10 height 10
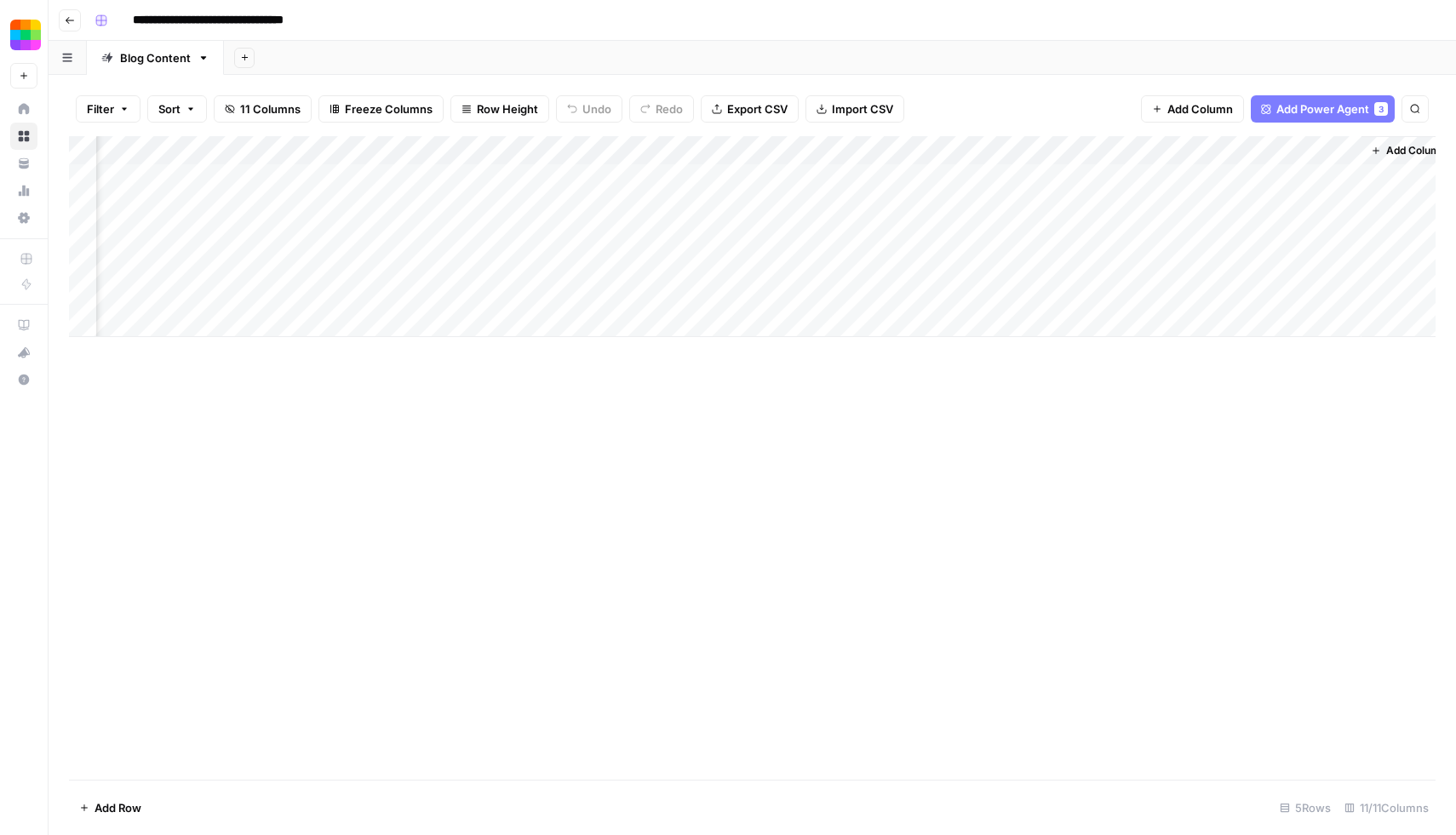
scroll to position [0, 442]
click at [1376, 157] on span "Add Column" at bounding box center [1396, 151] width 60 height 16
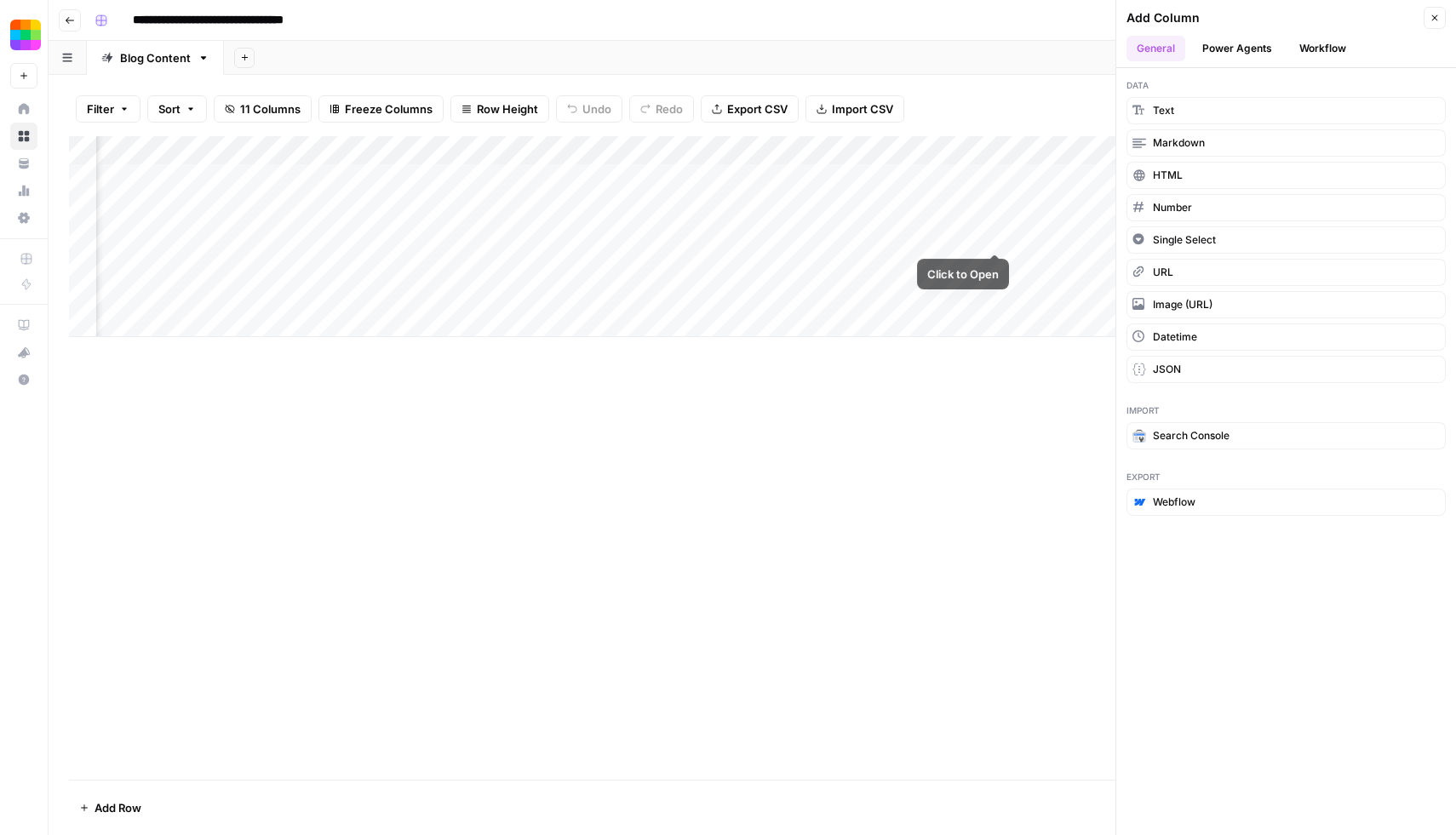
click at [978, 233] on div "Add Column" at bounding box center [752, 236] width 1366 height 201
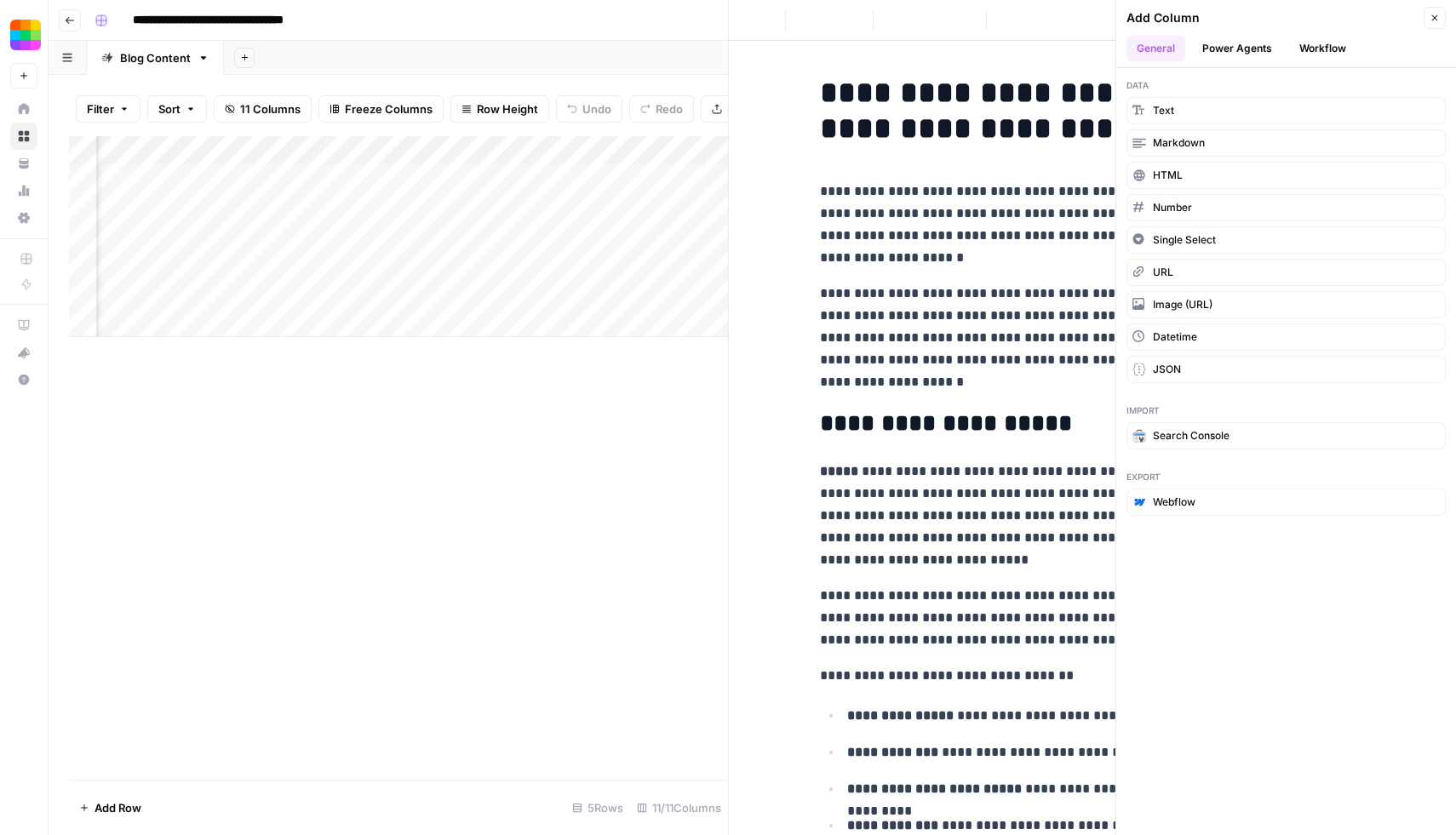
click at [899, 237] on div at bounding box center [957, 236] width 156 height 31
click at [1434, 15] on icon "button" at bounding box center [1435, 18] width 10 height 10
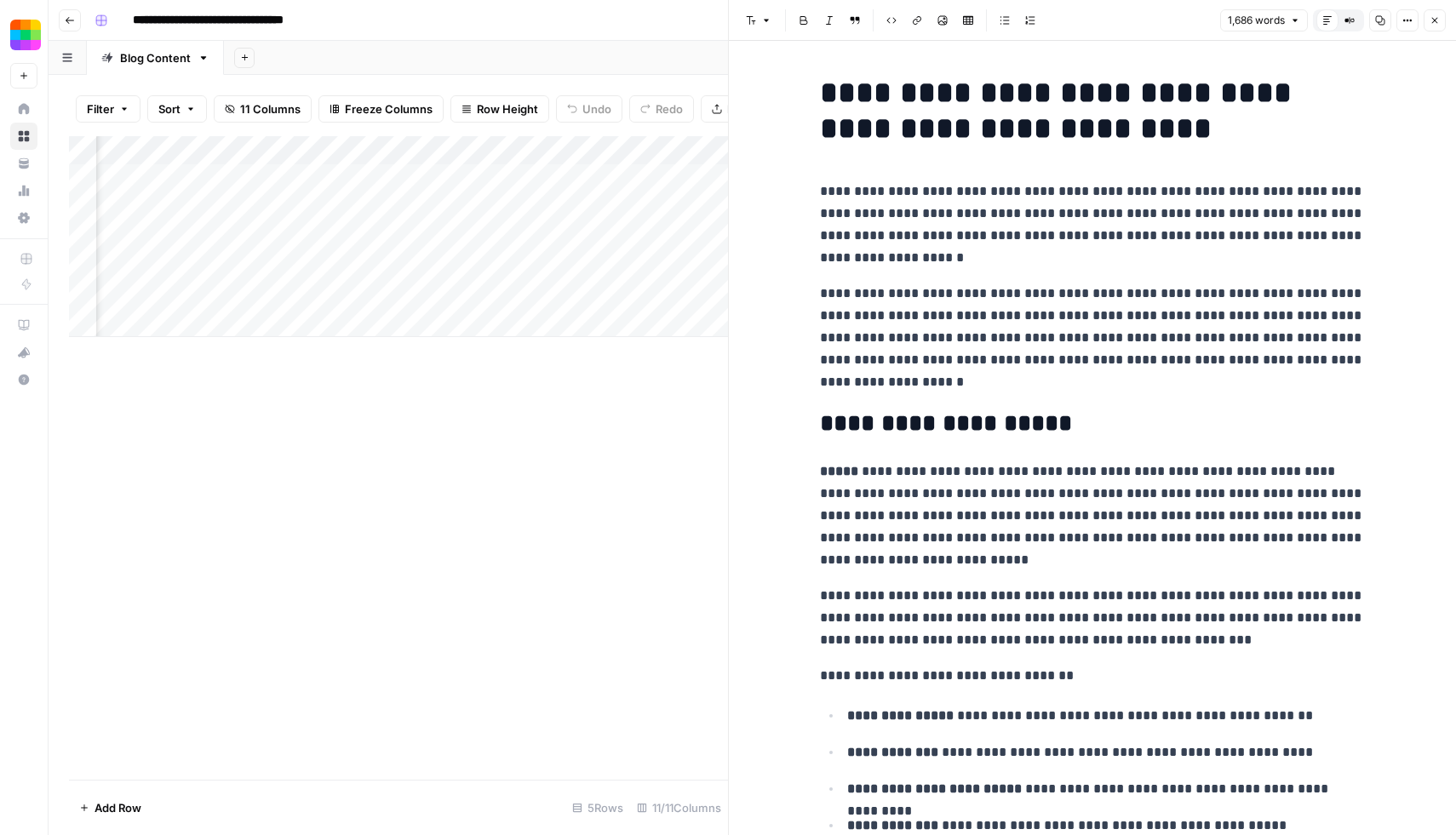
click at [1447, 21] on header "Font style Bold Italic Block quote Code block Link Image Insert Table Bulleted …" at bounding box center [1093, 20] width 728 height 41
click at [1439, 21] on icon "button" at bounding box center [1435, 21] width 10 height 10
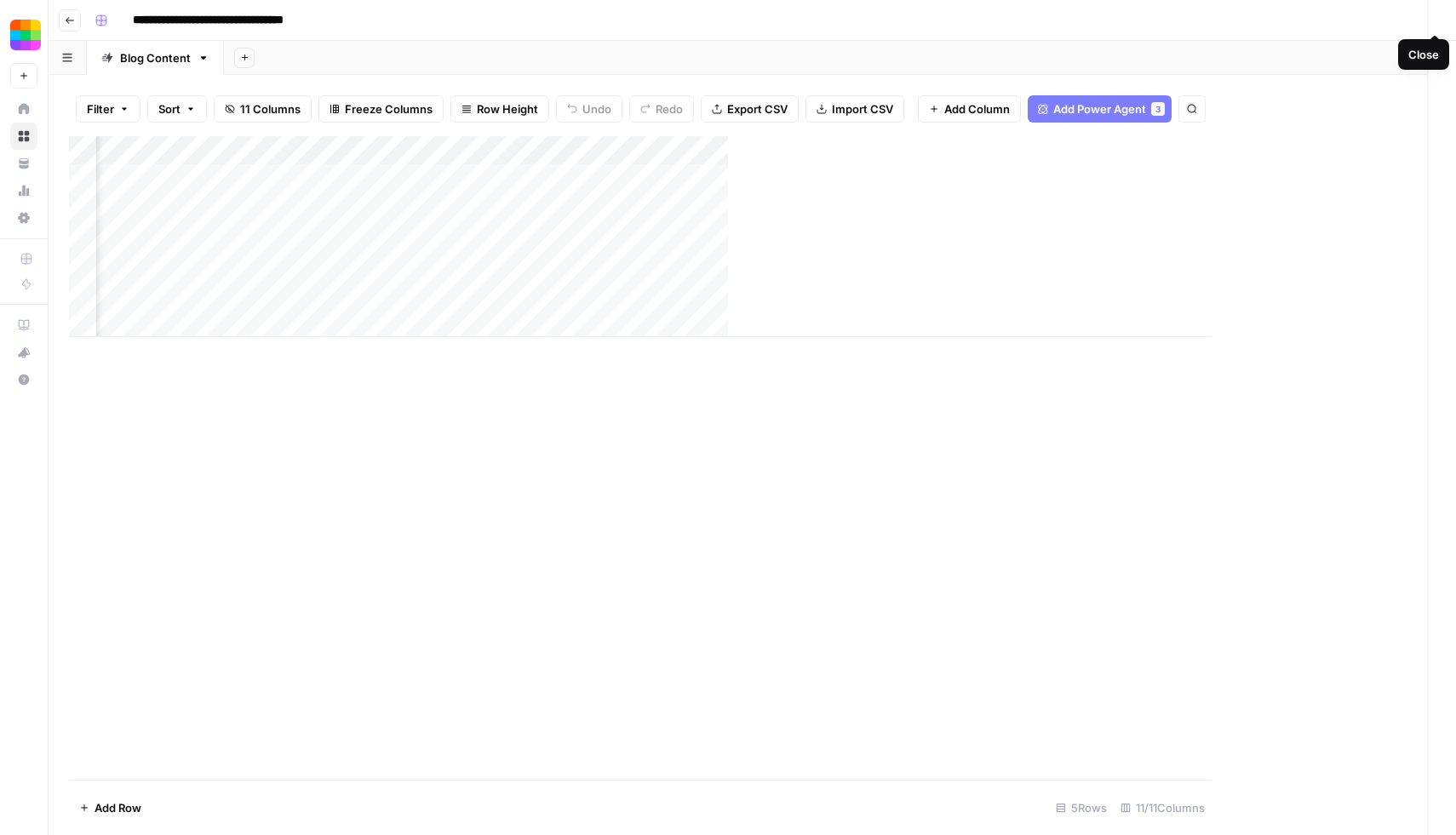
scroll to position [0, 422]
